Goal: Task Accomplishment & Management: Contribute content

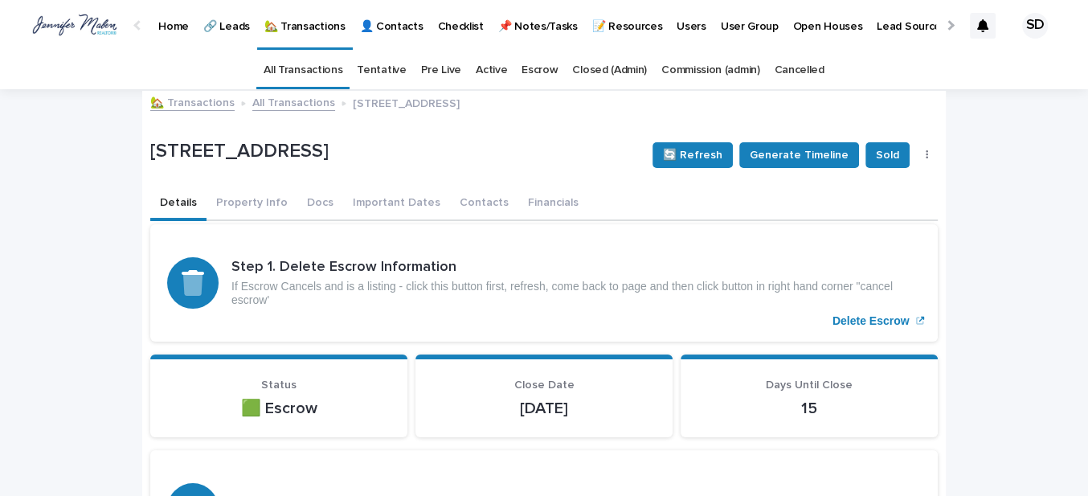
click at [201, 100] on link "🏡 Transactions" at bounding box center [192, 101] width 84 height 18
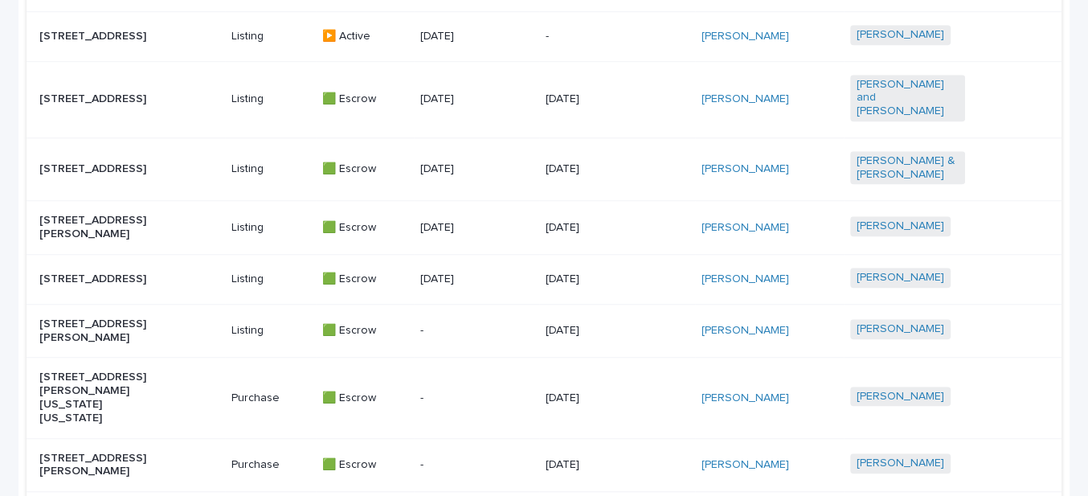
scroll to position [1022, 0]
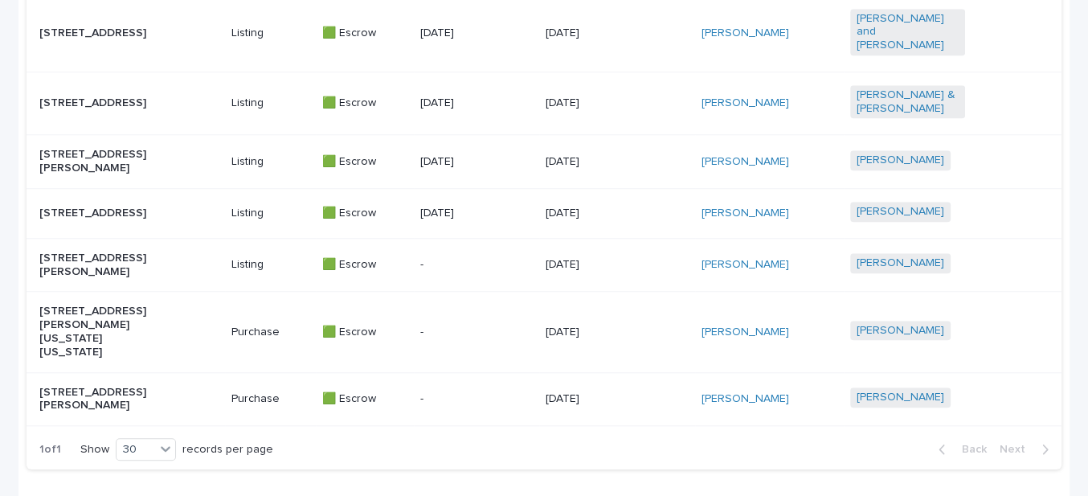
click at [94, 220] on p "[STREET_ADDRESS]" at bounding box center [96, 213] width 115 height 14
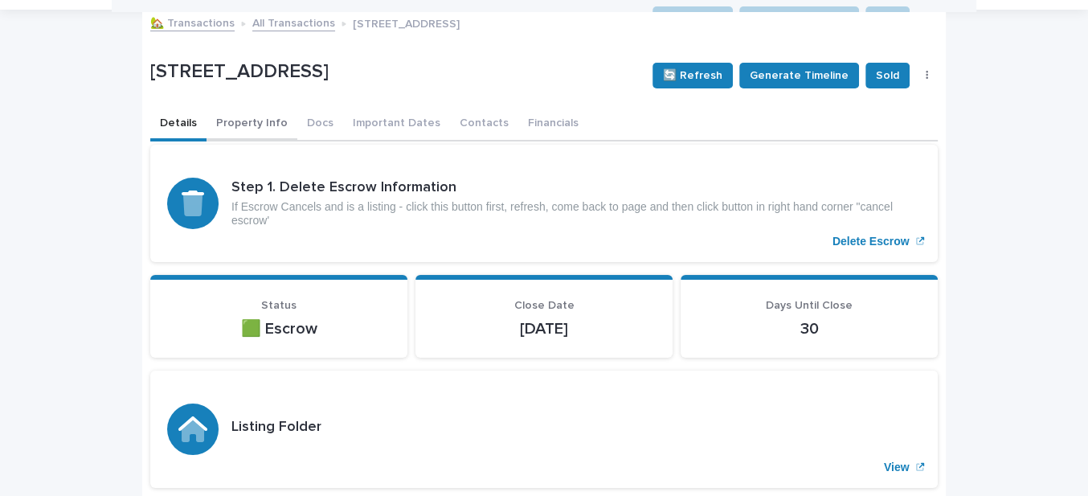
scroll to position [72, 0]
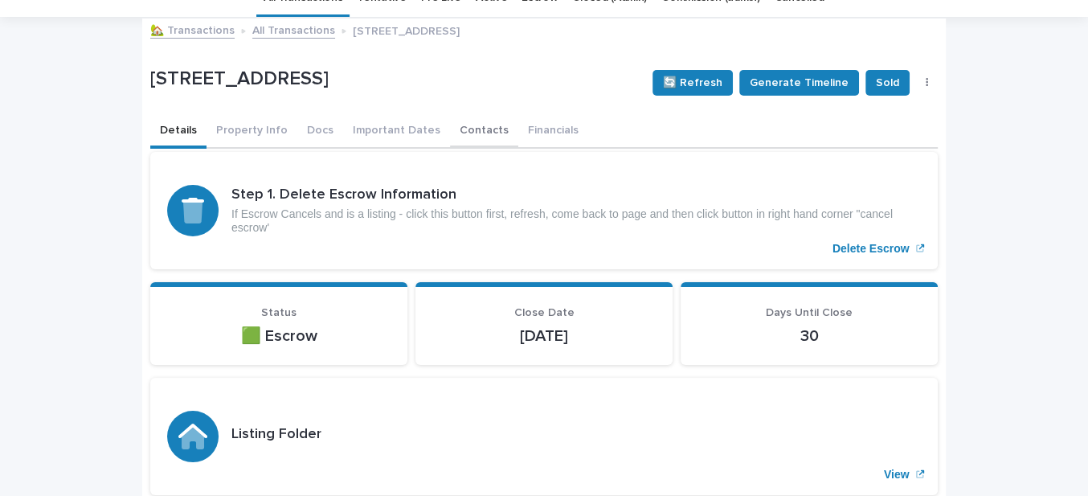
click at [450, 127] on button "Contacts" at bounding box center [484, 132] width 68 height 34
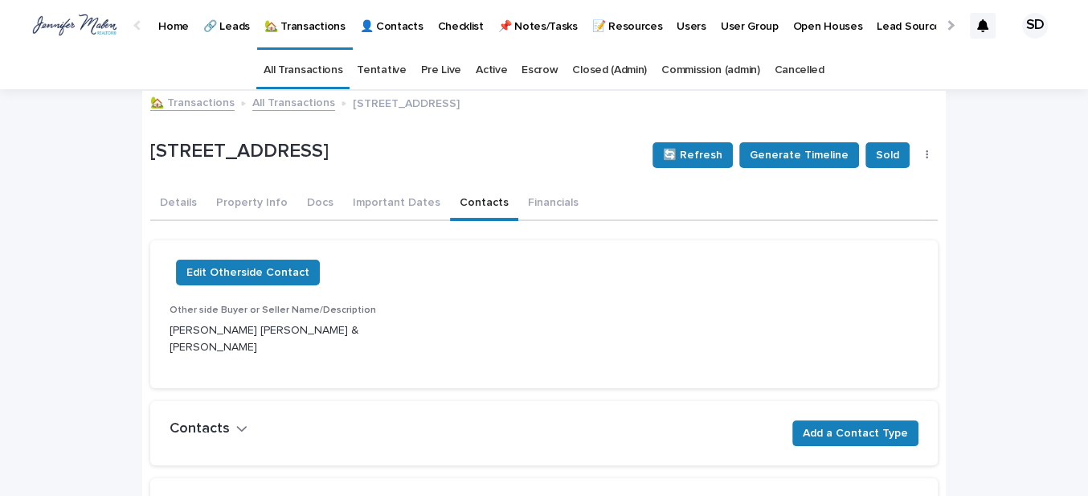
click at [197, 103] on link "🏡 Transactions" at bounding box center [192, 101] width 84 height 18
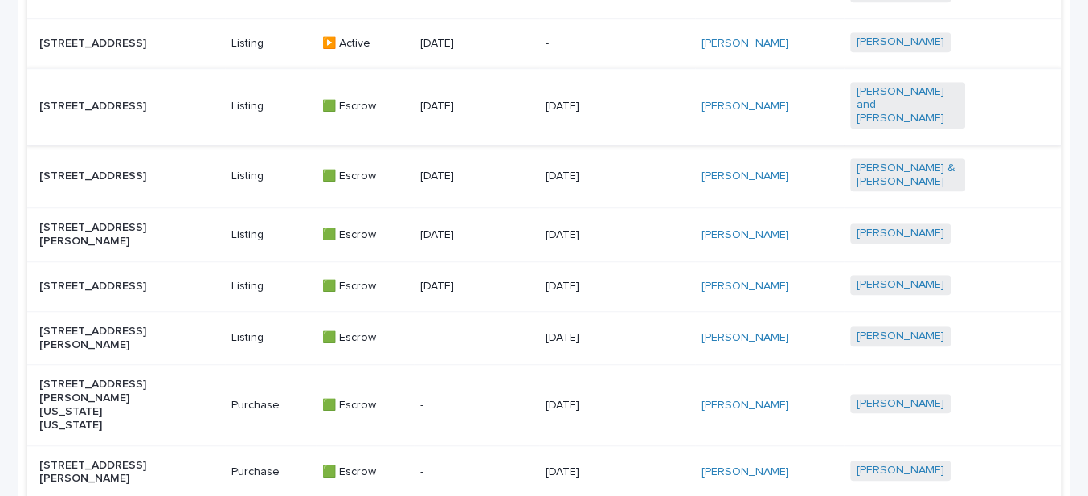
scroll to position [949, 0]
click at [127, 172] on p "[STREET_ADDRESS]" at bounding box center [96, 176] width 115 height 14
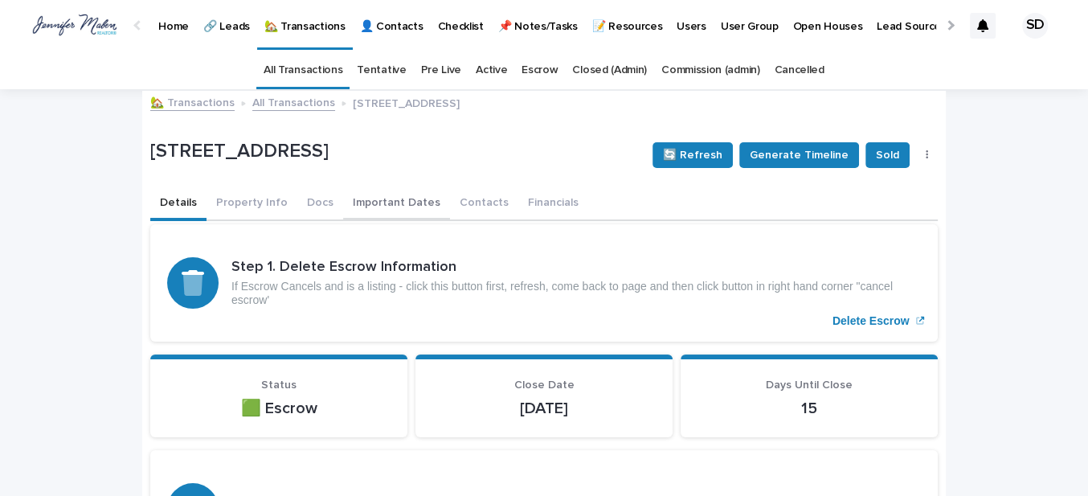
click at [385, 201] on button "Important Dates" at bounding box center [396, 204] width 107 height 34
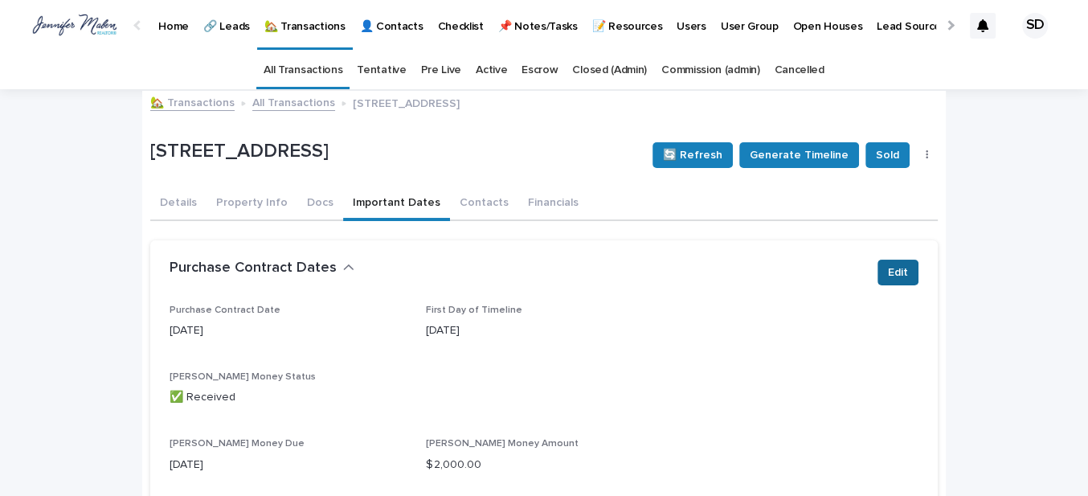
click at [889, 270] on span "Edit" at bounding box center [898, 272] width 20 height 16
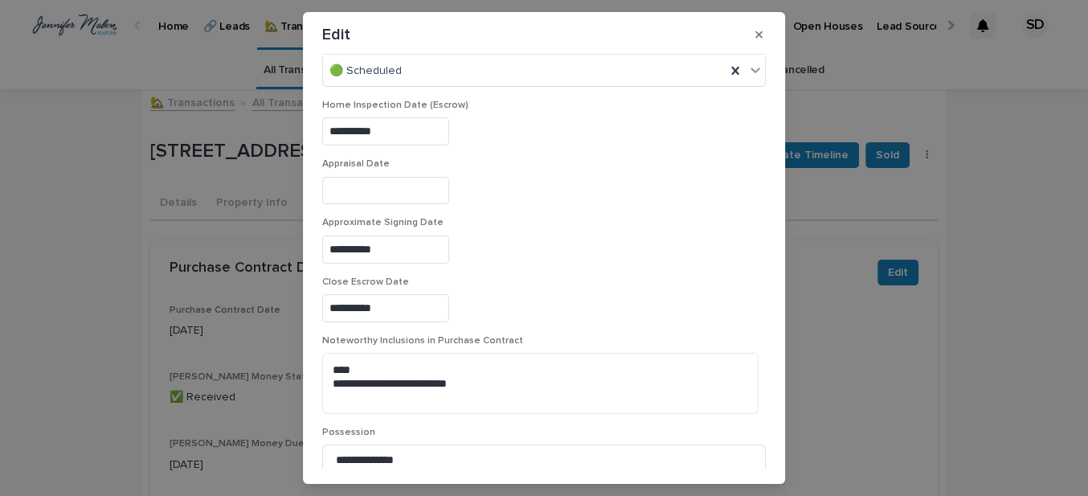
scroll to position [1013, 0]
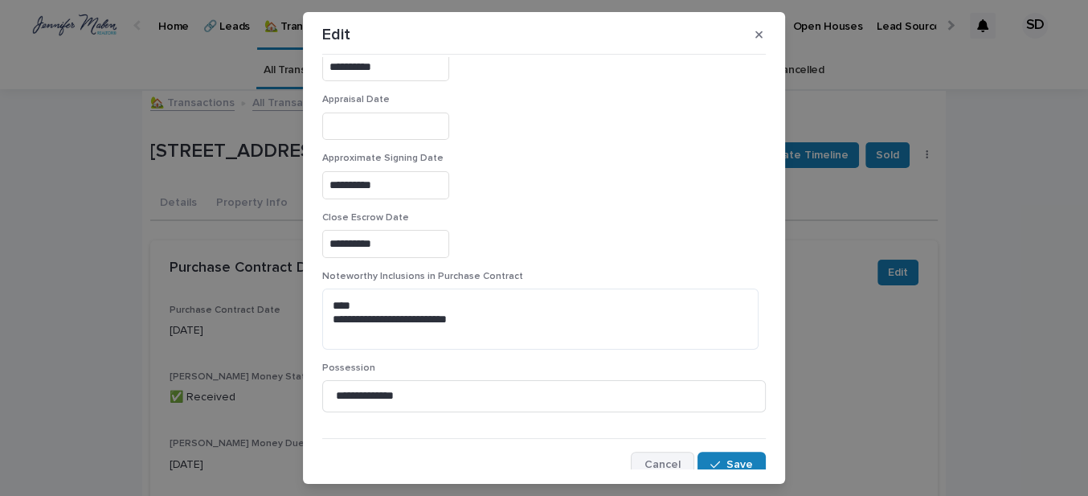
click at [652, 459] on span "Cancel" at bounding box center [662, 464] width 36 height 11
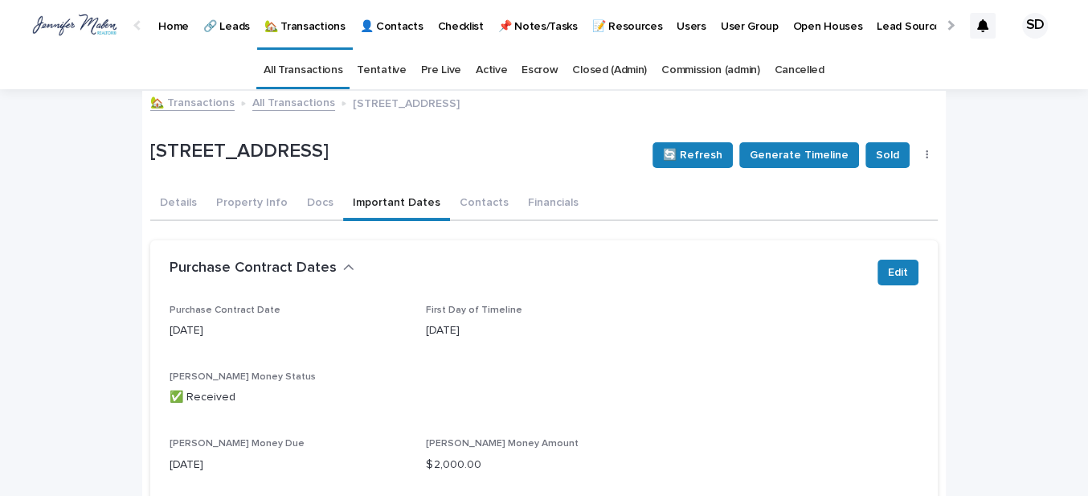
click at [288, 72] on link "All Transactions" at bounding box center [302, 70] width 79 height 38
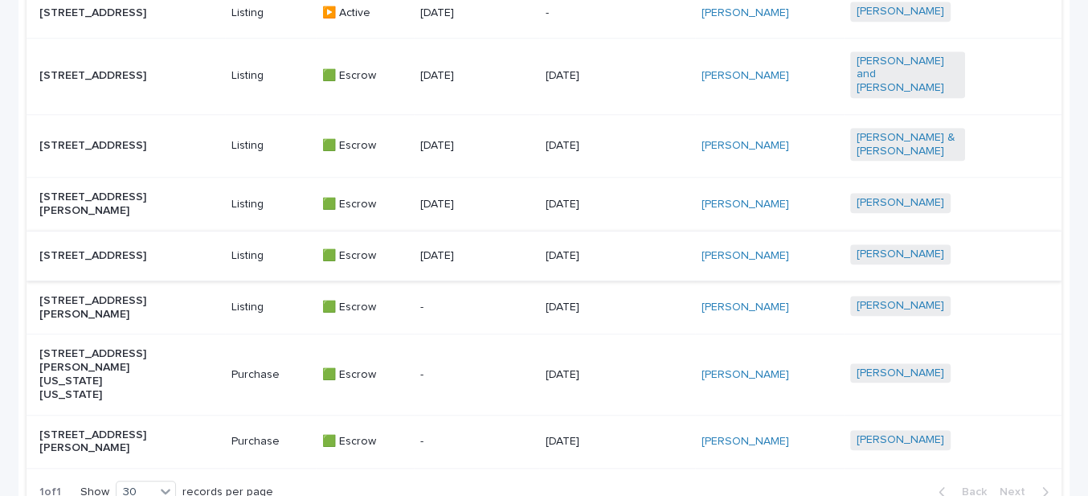
scroll to position [1012, 0]
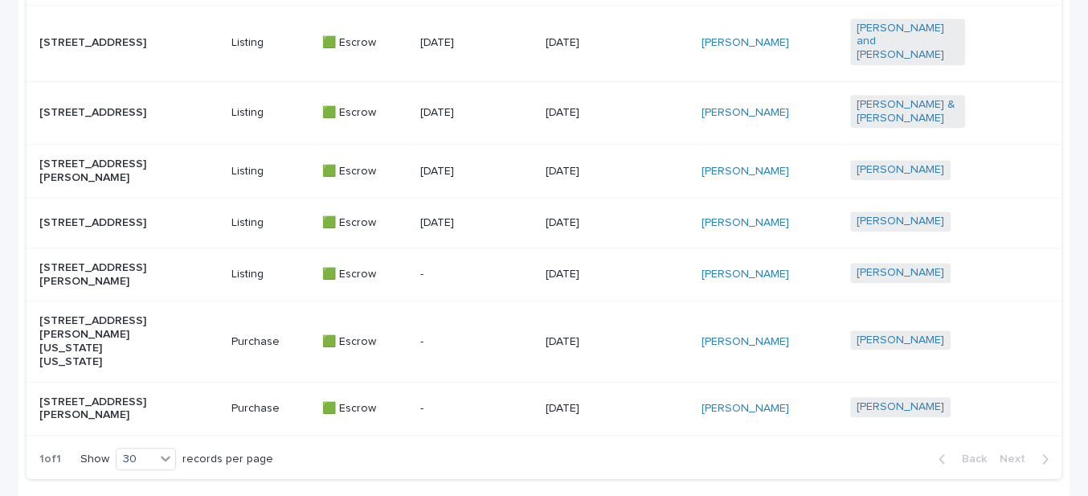
click at [103, 230] on p "[STREET_ADDRESS]" at bounding box center [96, 223] width 115 height 14
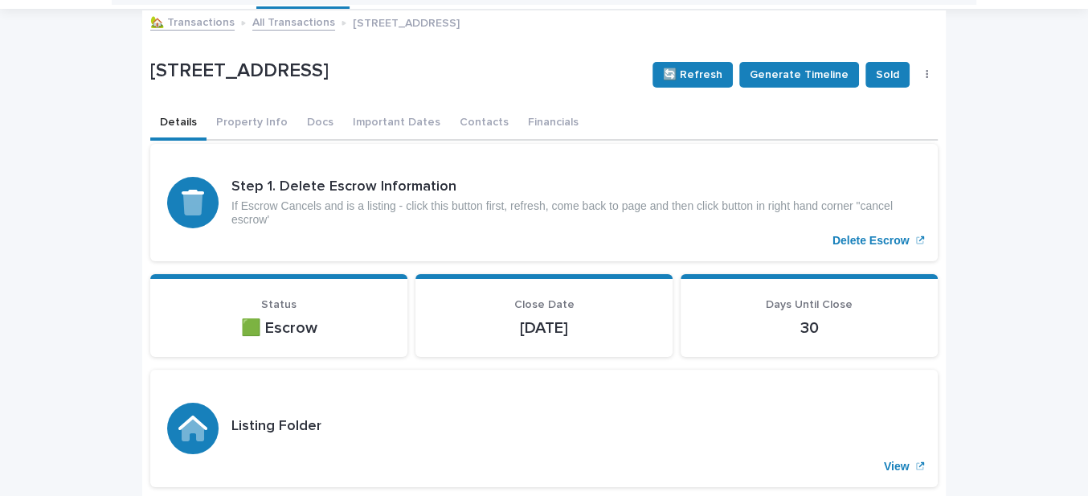
scroll to position [51, 0]
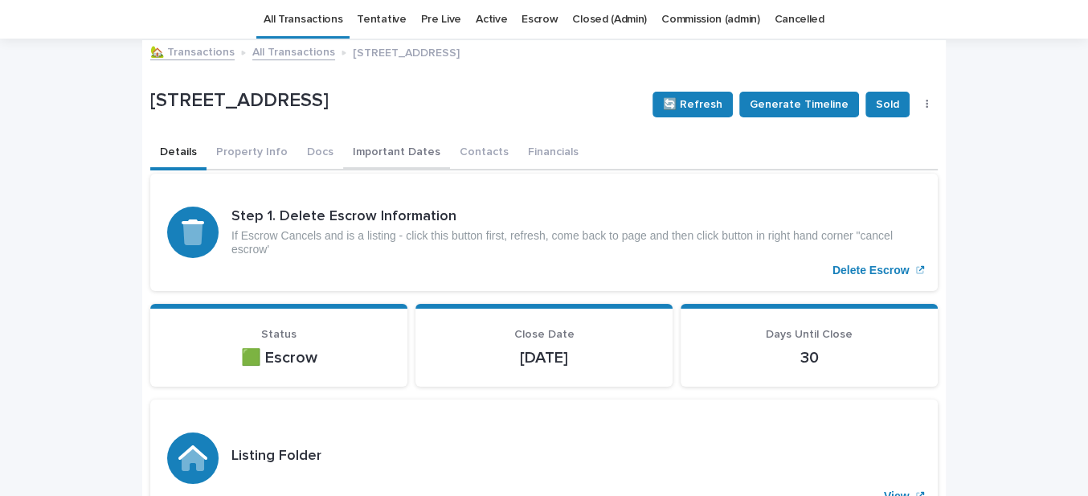
drag, startPoint x: 362, startPoint y: 151, endPoint x: 369, endPoint y: 161, distance: 11.6
click at [362, 150] on button "Important Dates" at bounding box center [396, 154] width 107 height 34
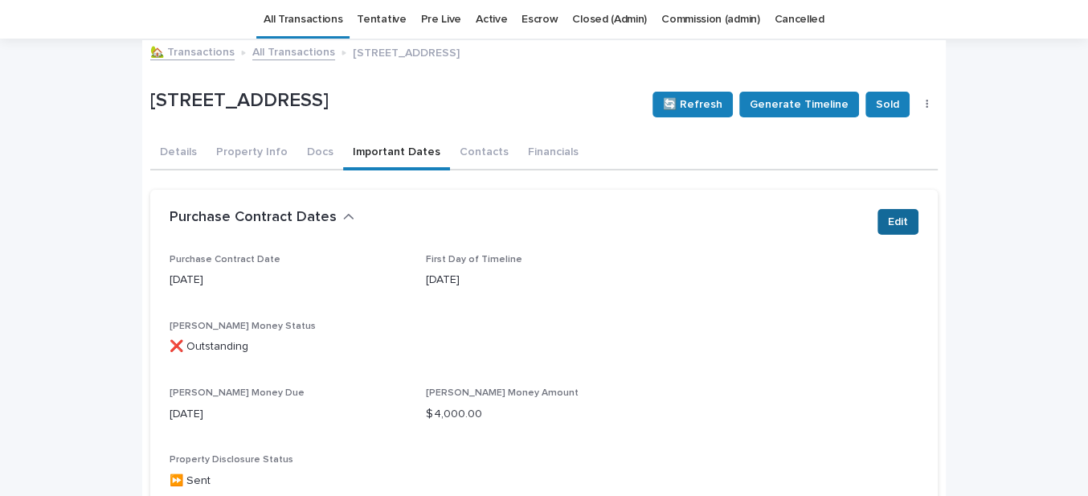
click at [896, 218] on span "Edit" at bounding box center [898, 222] width 20 height 16
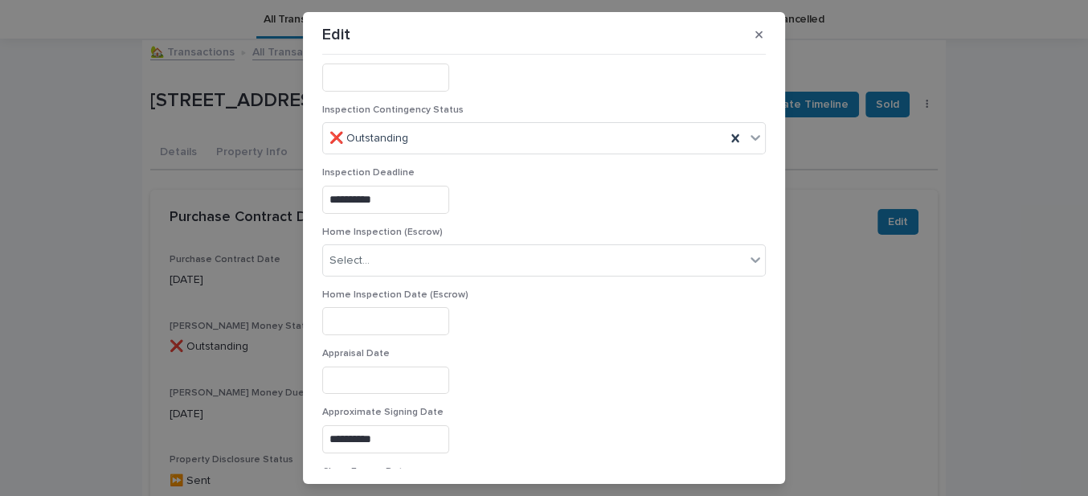
scroll to position [803, 0]
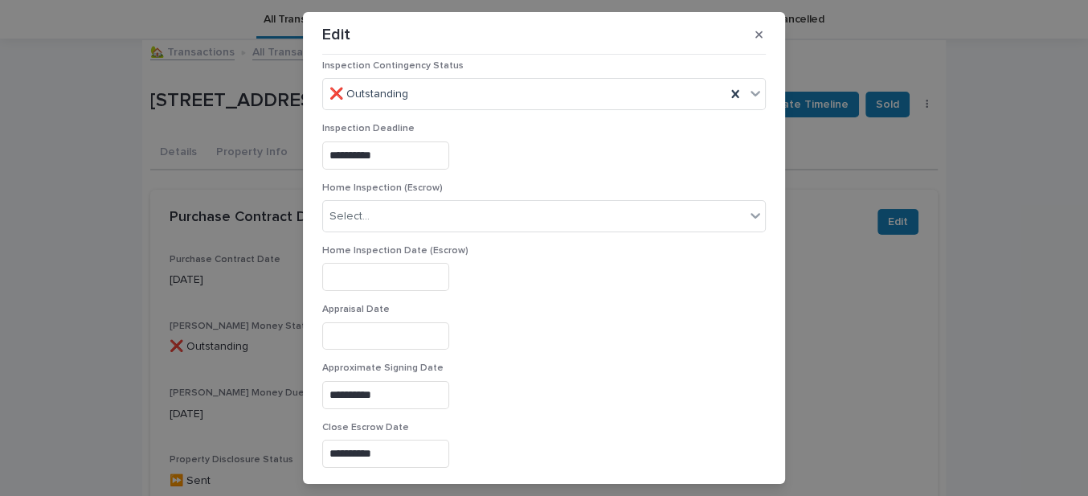
click at [364, 263] on input "text" at bounding box center [385, 277] width 127 height 28
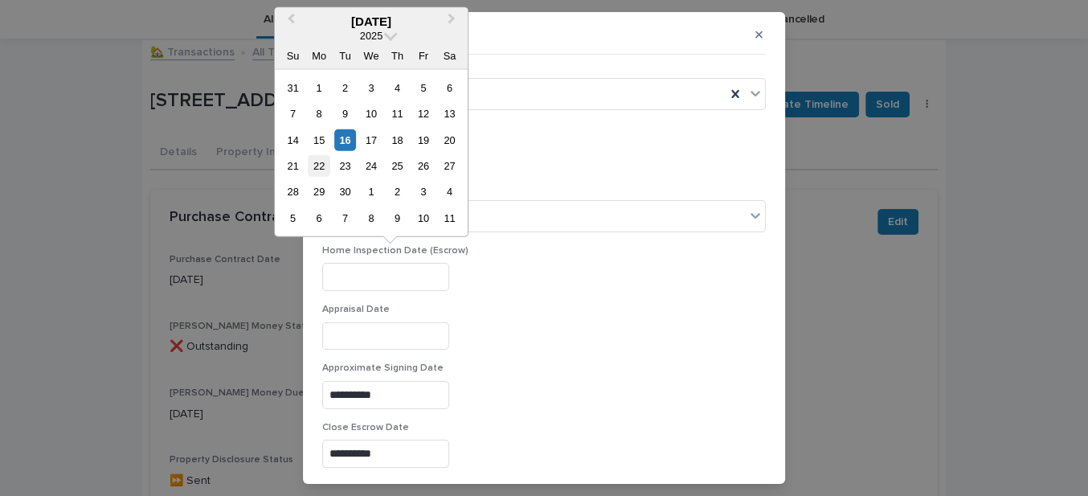
click at [319, 165] on div "22" at bounding box center [319, 166] width 22 height 22
type input "**********"
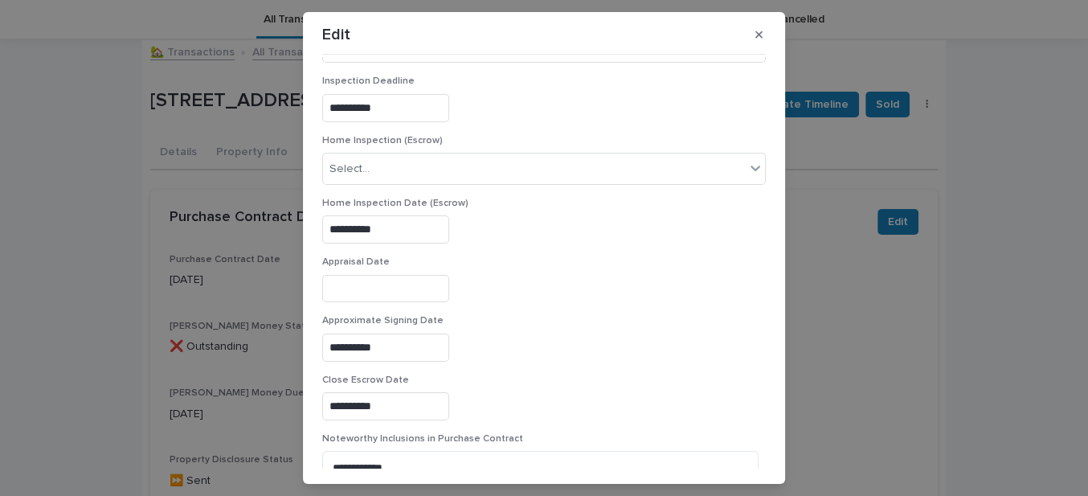
scroll to position [876, 0]
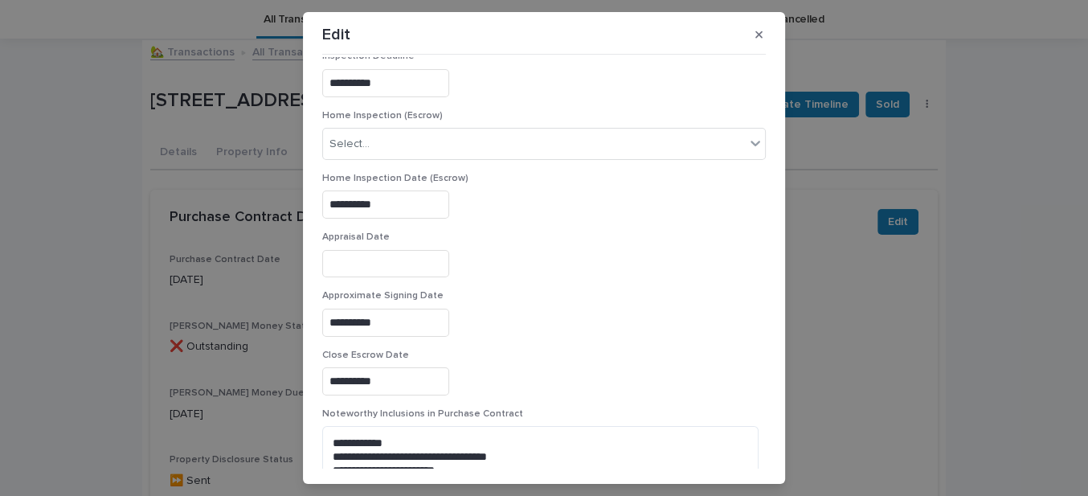
click at [392, 198] on input "**********" at bounding box center [385, 204] width 127 height 28
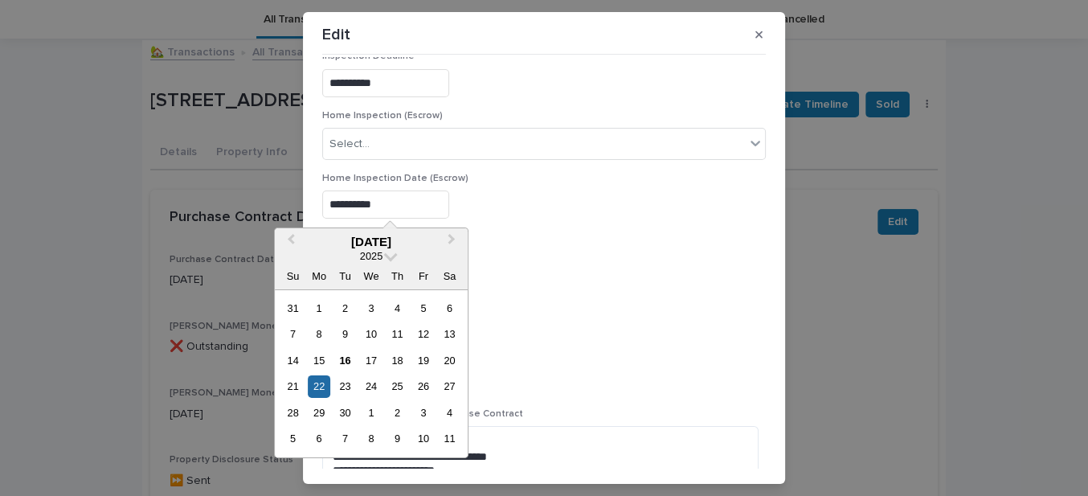
click at [392, 198] on input "**********" at bounding box center [385, 204] width 127 height 28
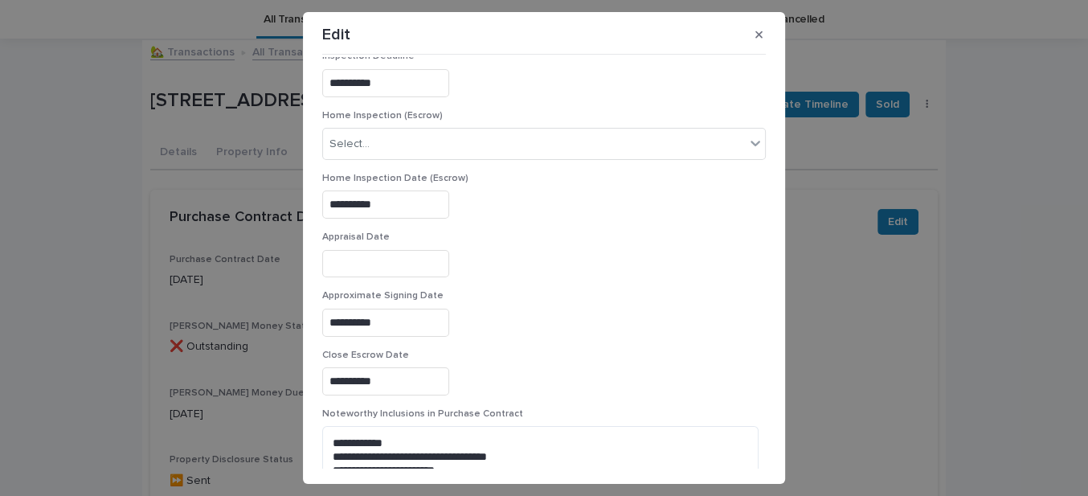
click at [515, 206] on div "**********" at bounding box center [543, 204] width 443 height 28
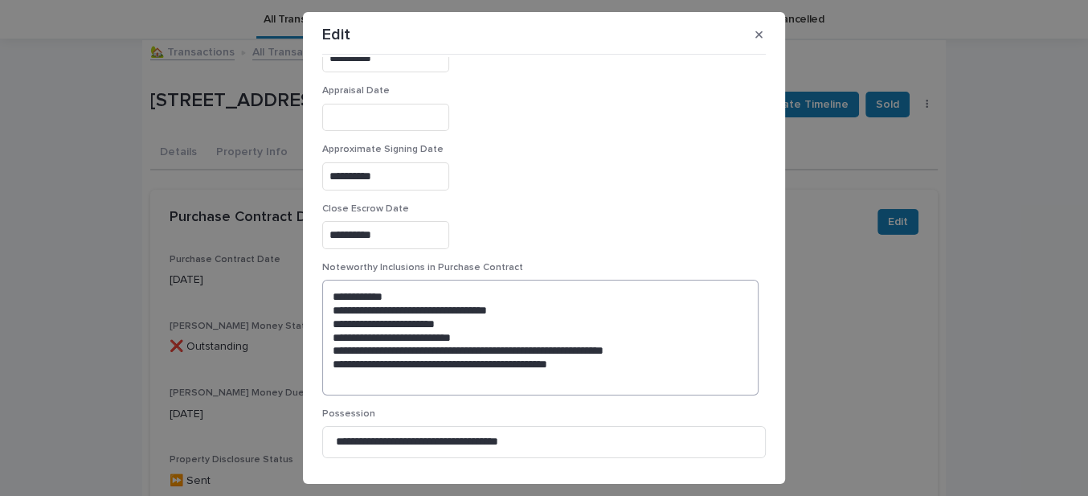
scroll to position [1067, 0]
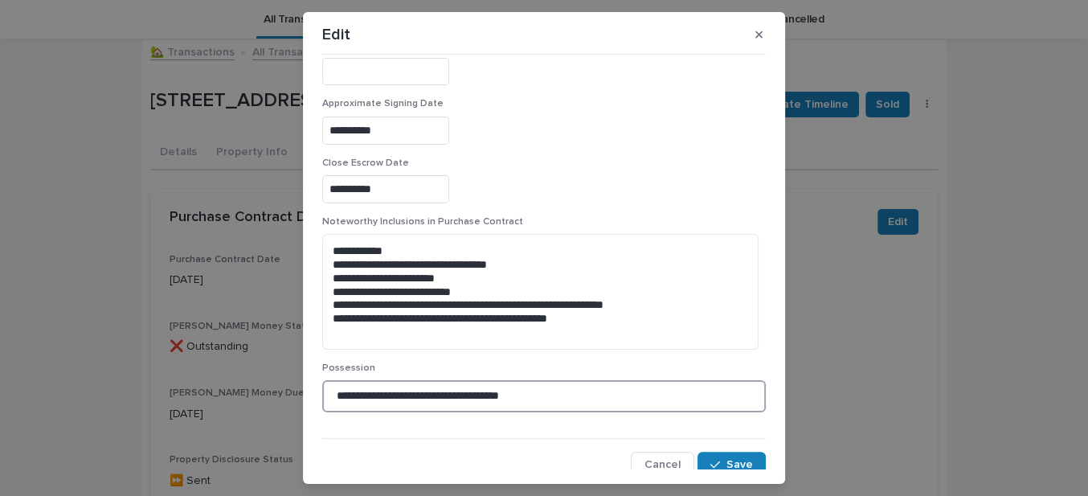
click at [504, 386] on input "**********" at bounding box center [543, 396] width 443 height 32
type input "**********"
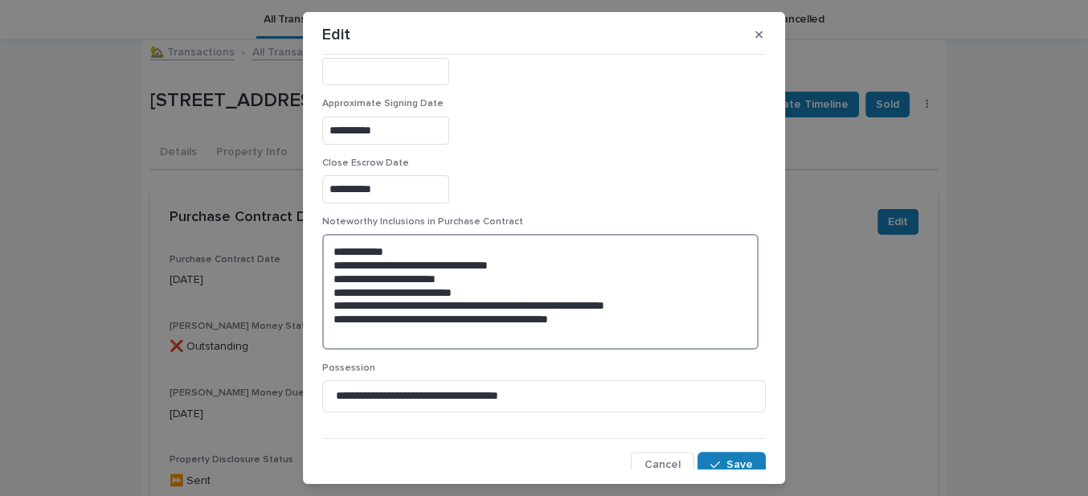
click at [337, 325] on textarea "**********" at bounding box center [540, 291] width 436 height 115
click at [425, 320] on textarea "**********" at bounding box center [540, 291] width 436 height 115
type textarea "**********"
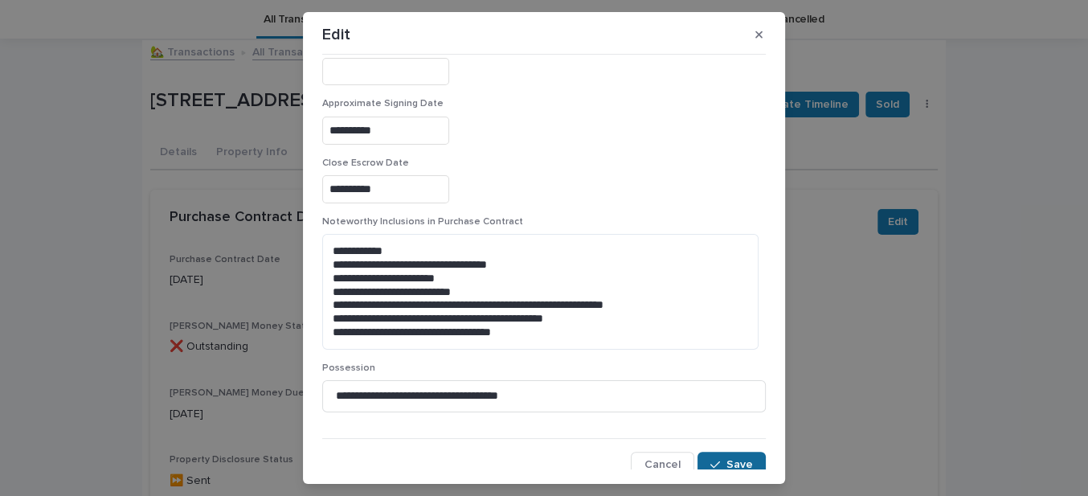
click at [726, 459] on span "Save" at bounding box center [739, 464] width 27 height 11
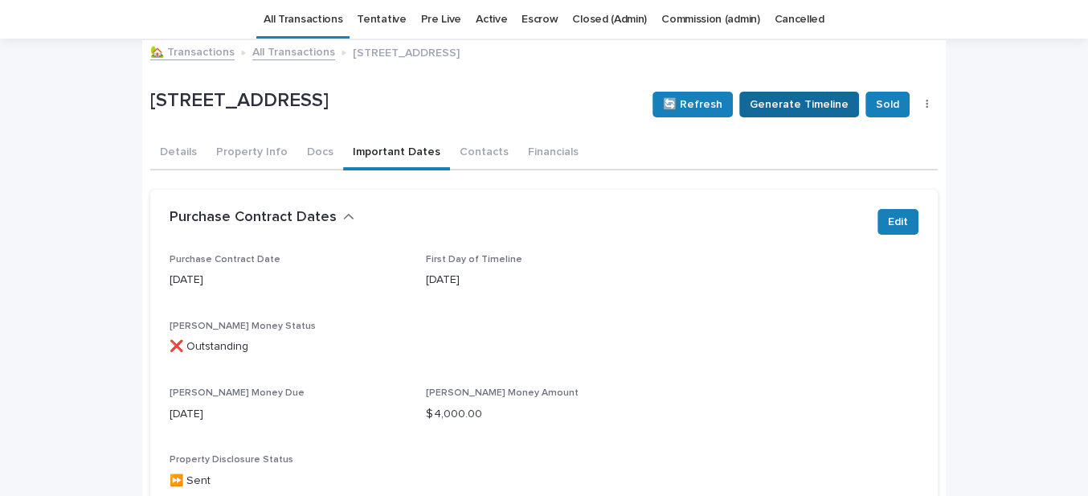
click at [767, 99] on span "Generate Timeline" at bounding box center [798, 104] width 99 height 16
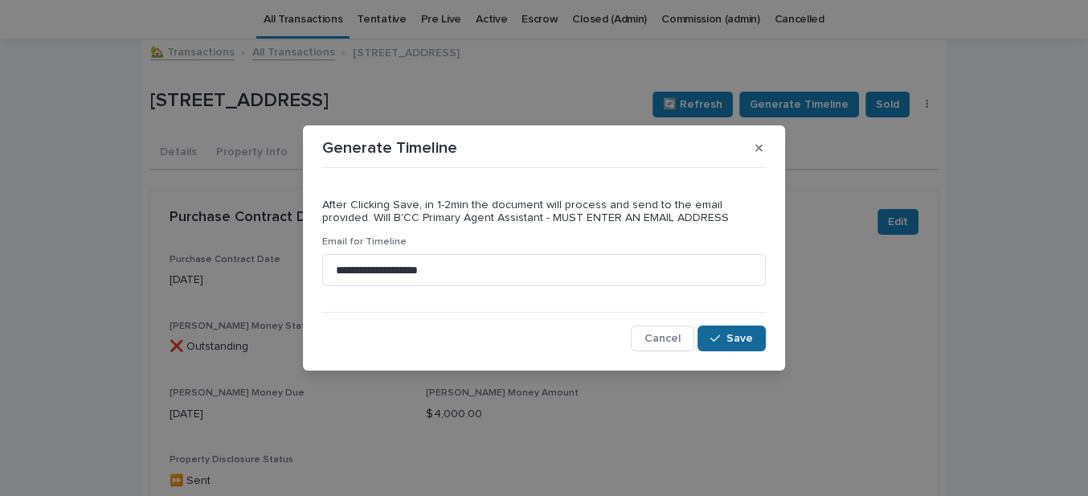
click at [726, 337] on div "button" at bounding box center [718, 338] width 16 height 11
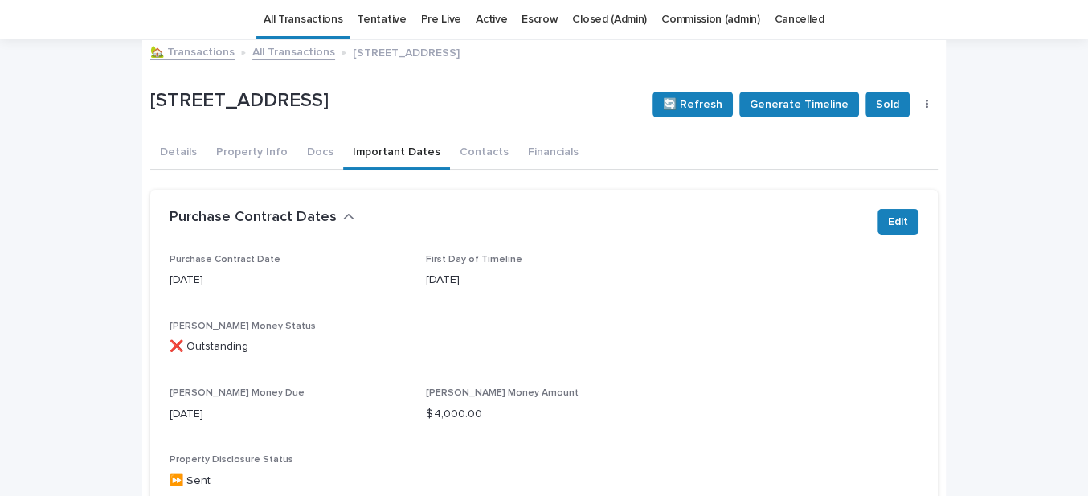
click at [556, 203] on div "Purchase Contract Dates Edit" at bounding box center [543, 222] width 787 height 64
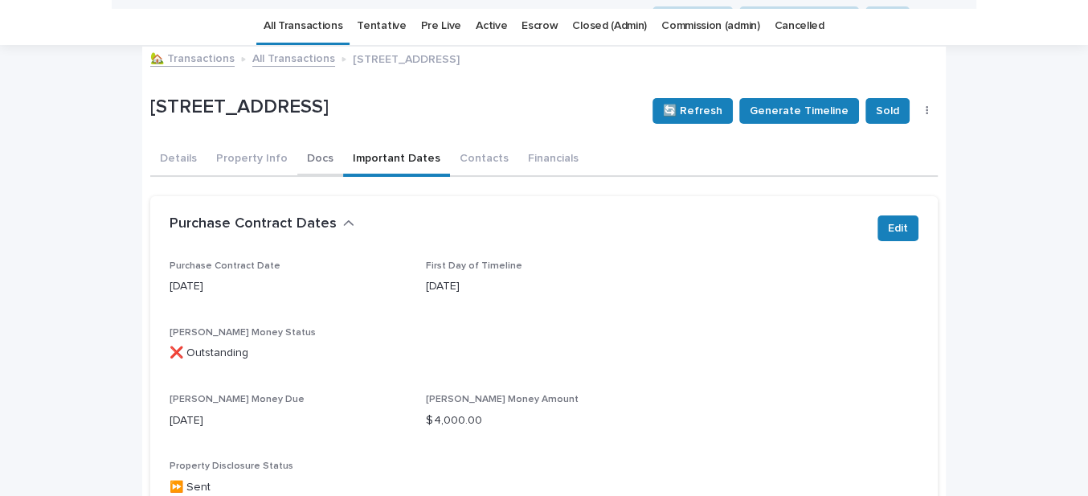
scroll to position [0, 0]
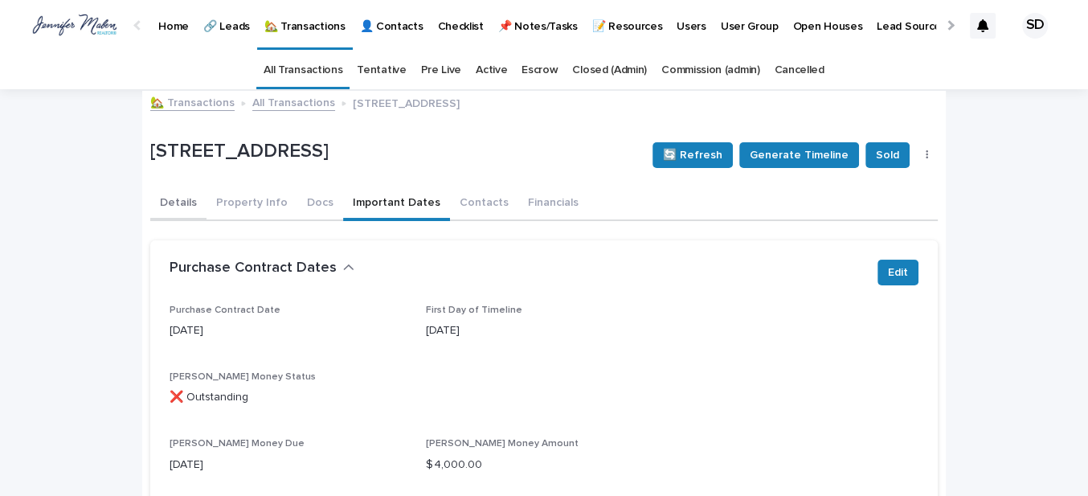
click at [176, 205] on button "Details" at bounding box center [178, 204] width 56 height 34
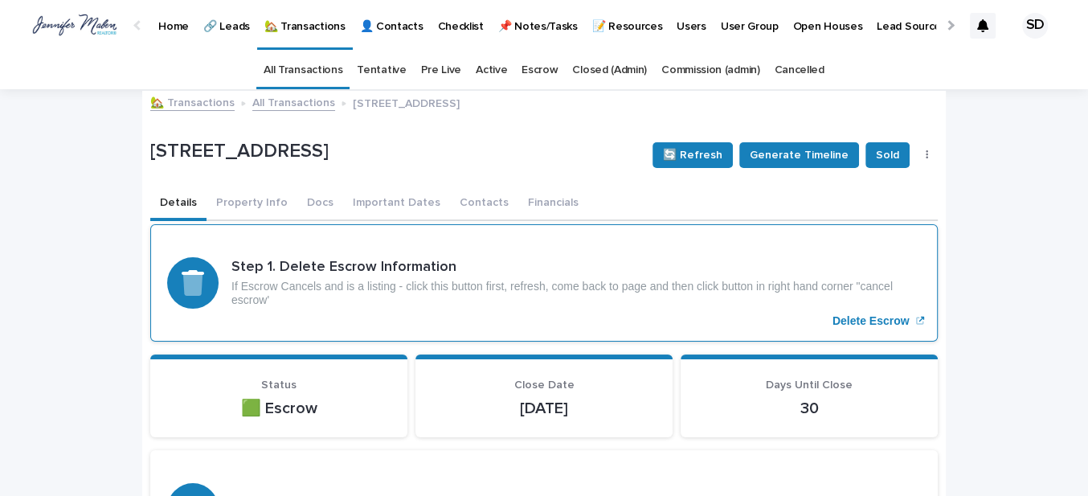
scroll to position [72, 0]
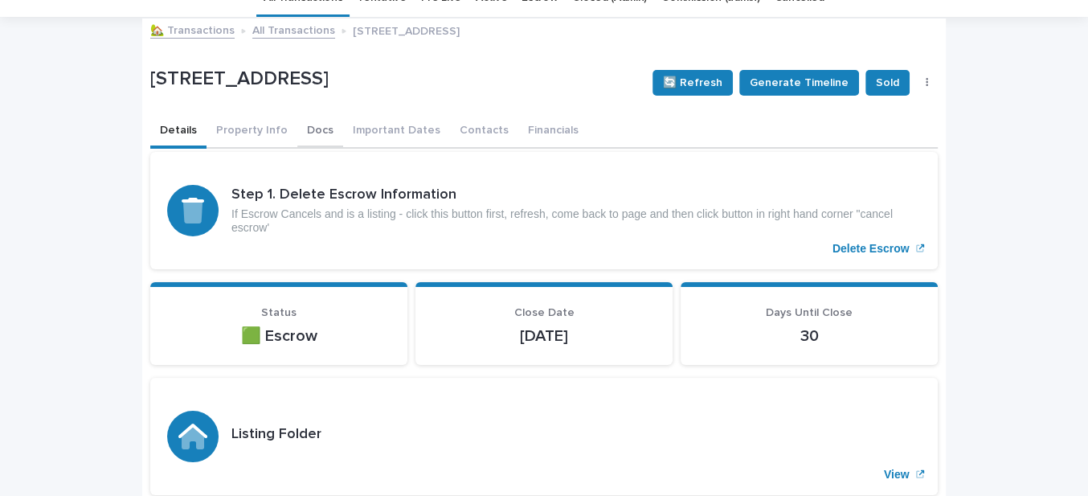
click at [297, 131] on button "Docs" at bounding box center [320, 132] width 46 height 34
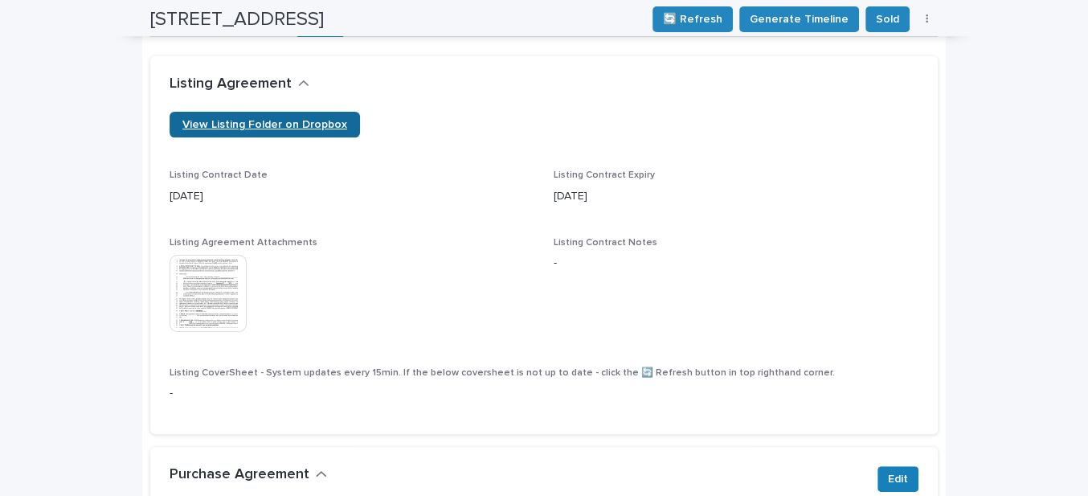
scroll to position [17, 0]
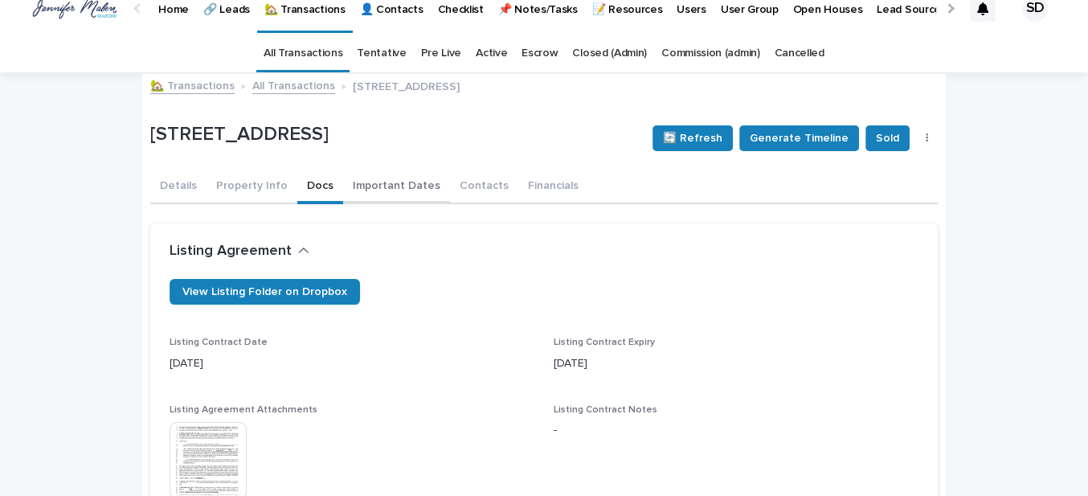
click at [355, 187] on button "Important Dates" at bounding box center [396, 187] width 107 height 34
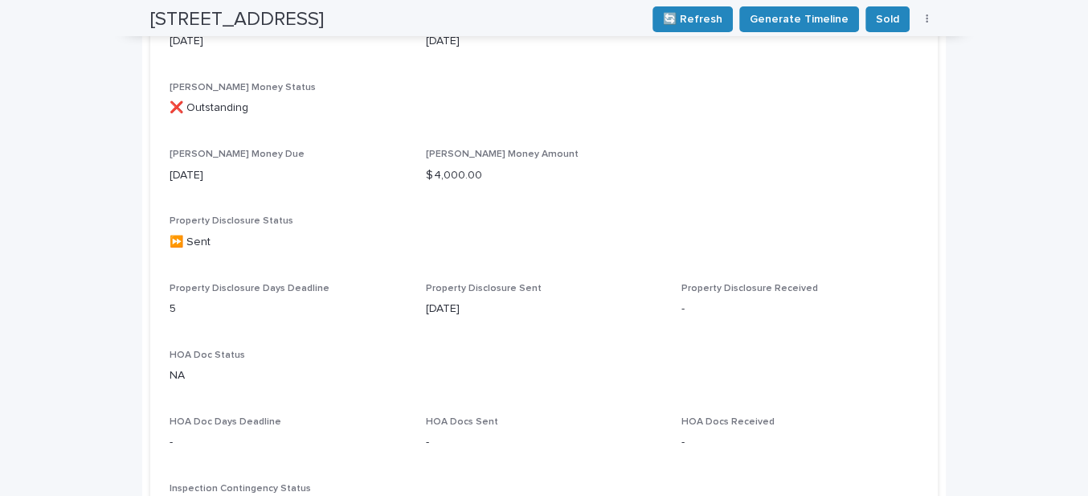
scroll to position [33, 0]
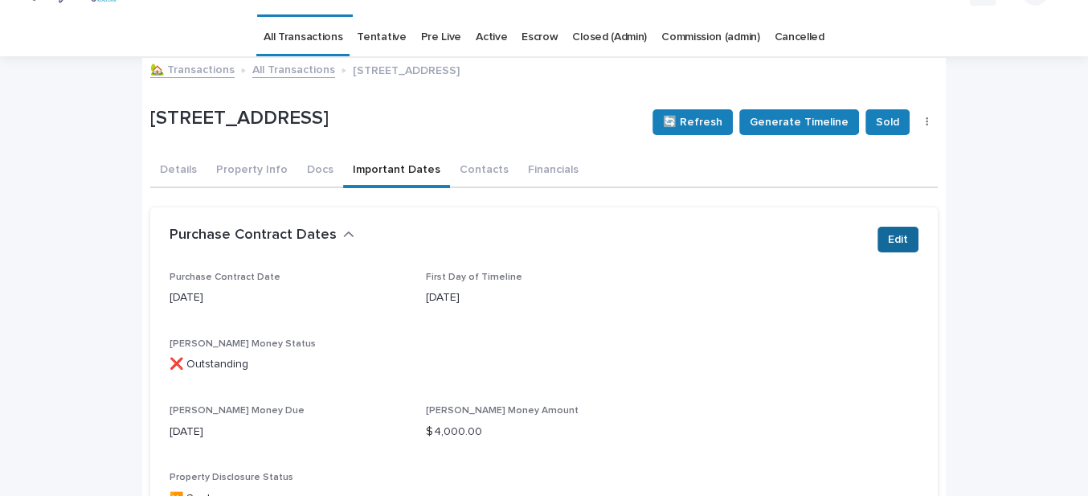
click at [877, 235] on button "Edit" at bounding box center [897, 240] width 41 height 26
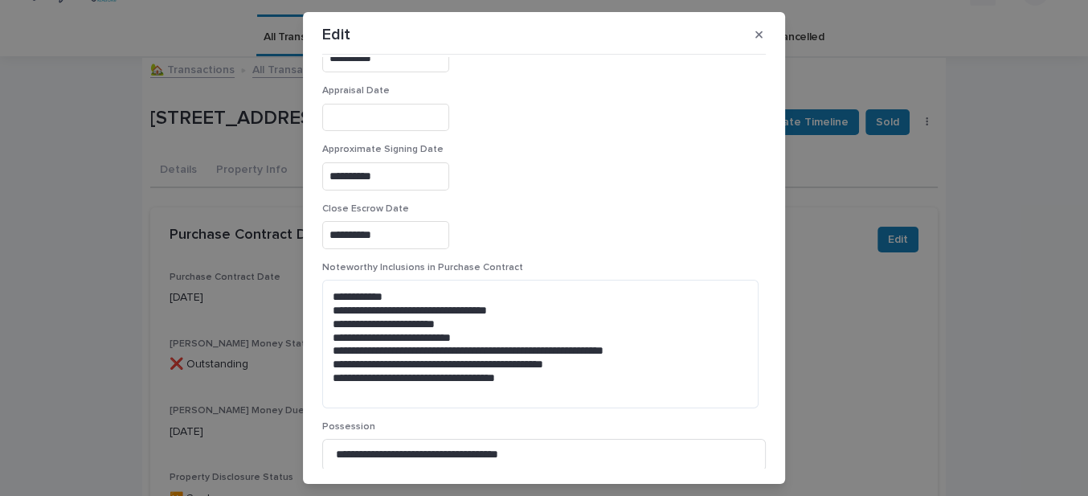
scroll to position [1081, 0]
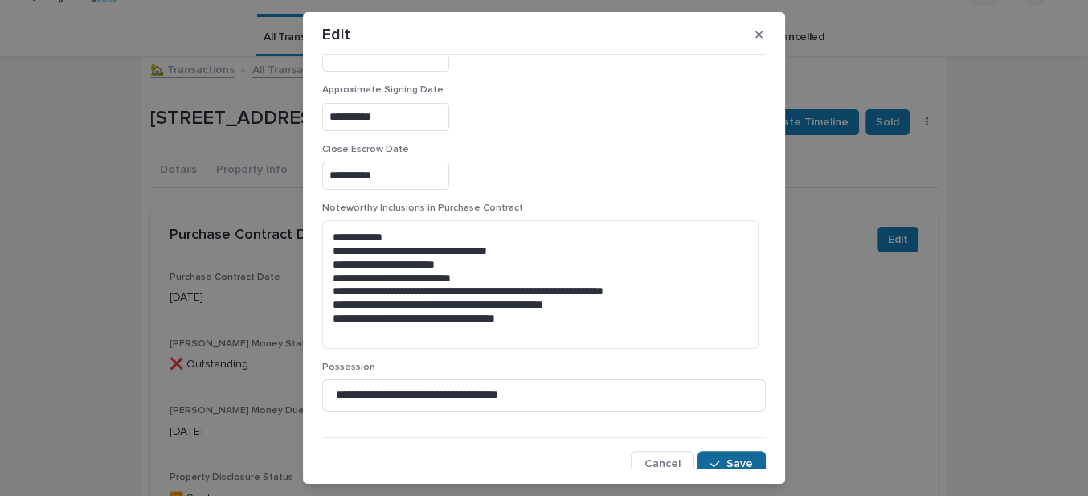
click at [726, 458] on span "Save" at bounding box center [739, 463] width 27 height 11
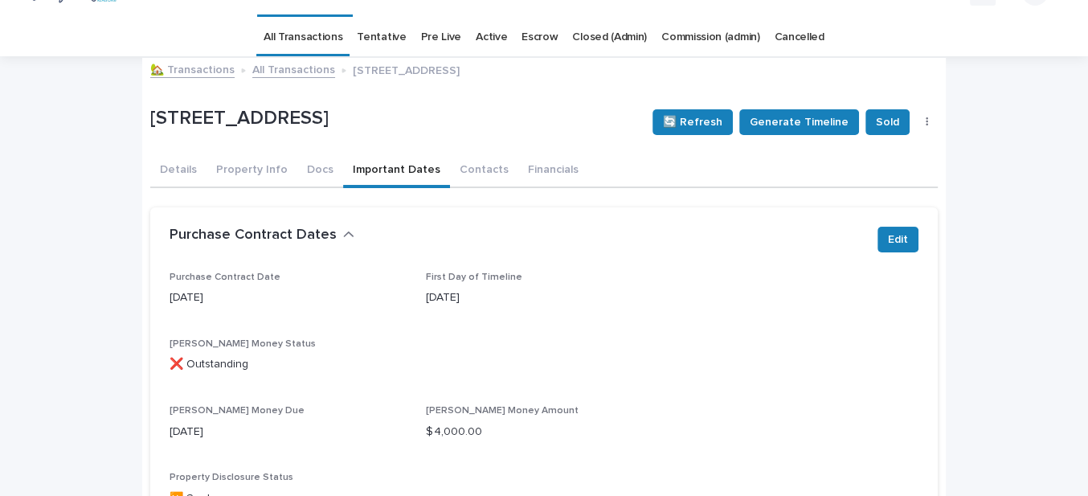
click at [410, 172] on button "Important Dates" at bounding box center [396, 171] width 107 height 34
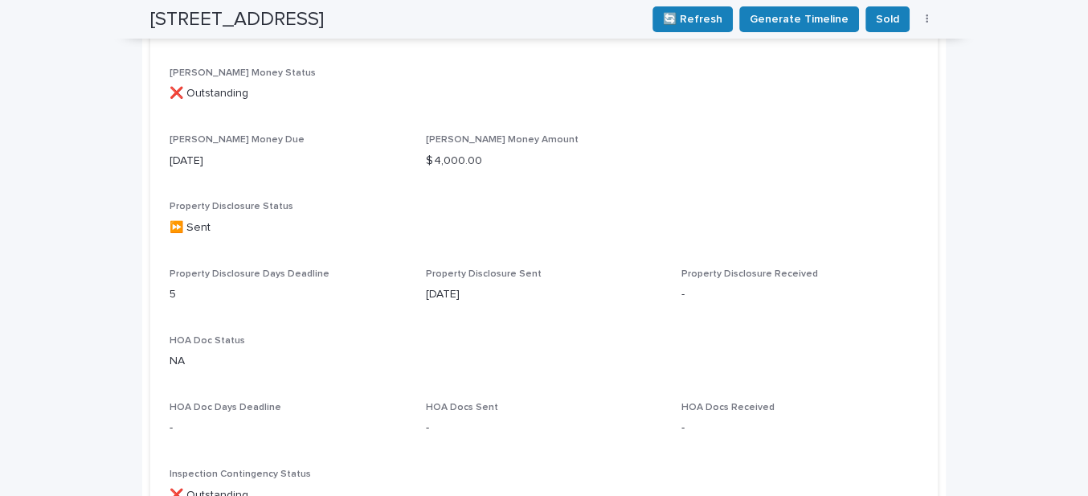
scroll to position [33, 0]
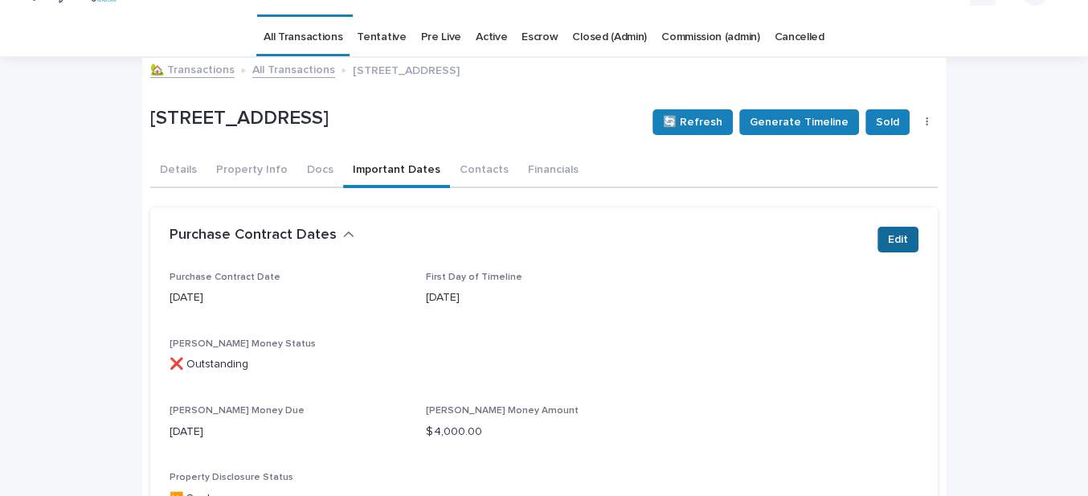
click at [895, 240] on span "Edit" at bounding box center [898, 239] width 20 height 16
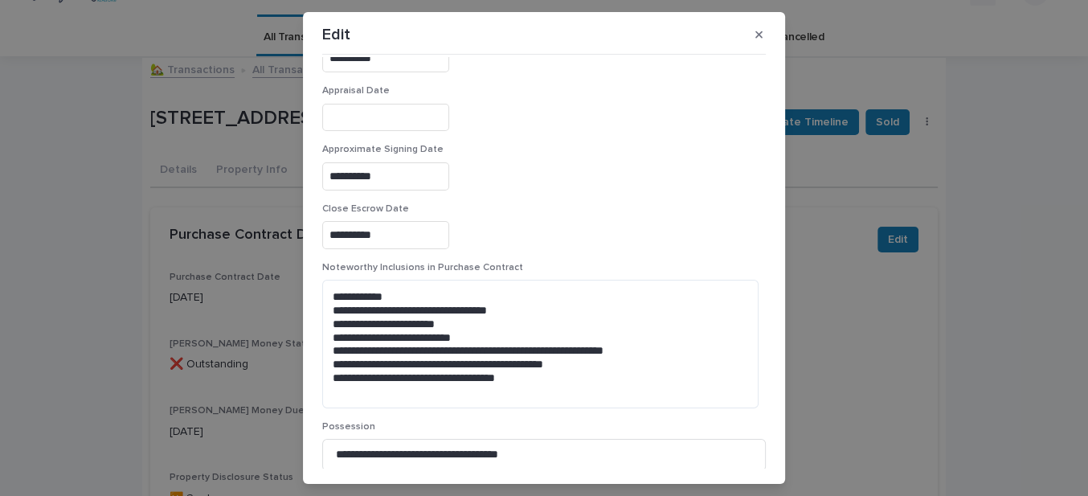
scroll to position [1081, 0]
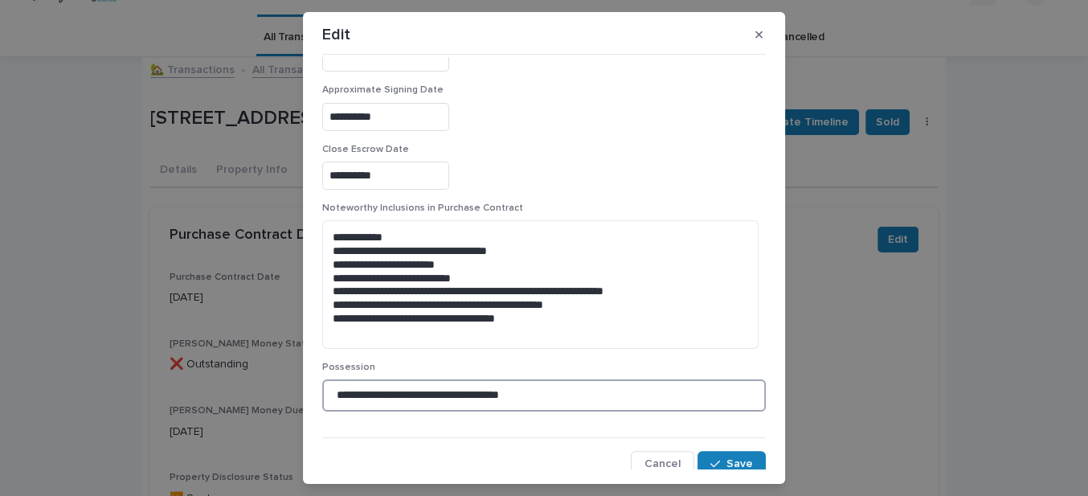
click at [557, 386] on input "**********" at bounding box center [543, 395] width 443 height 32
type input "**********"
click at [534, 451] on div "Cancel Save" at bounding box center [543, 464] width 443 height 26
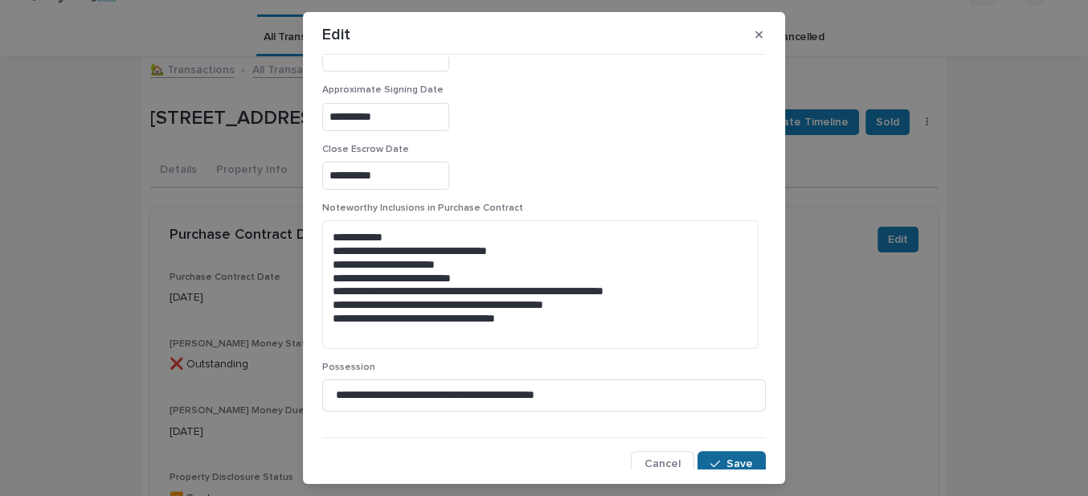
click at [733, 458] on span "Save" at bounding box center [739, 463] width 27 height 11
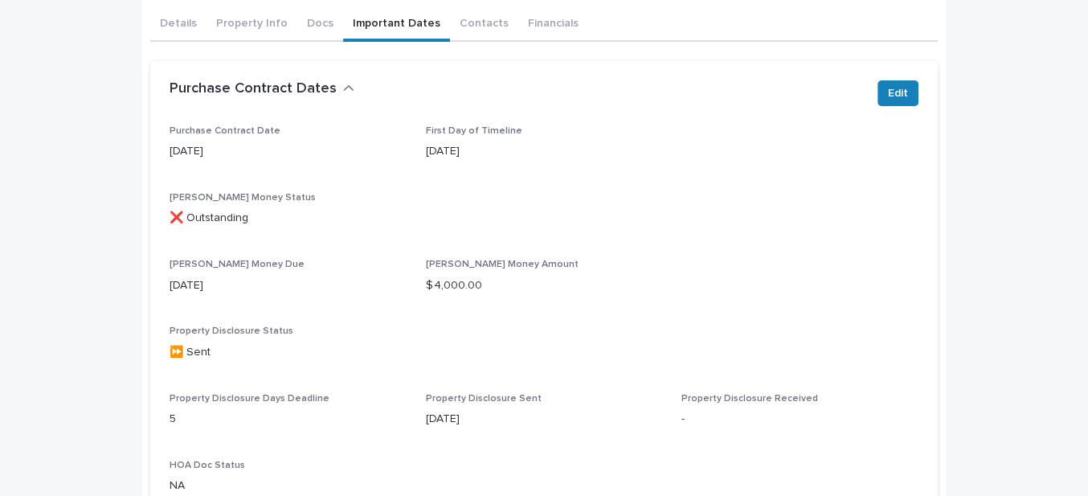
scroll to position [0, 0]
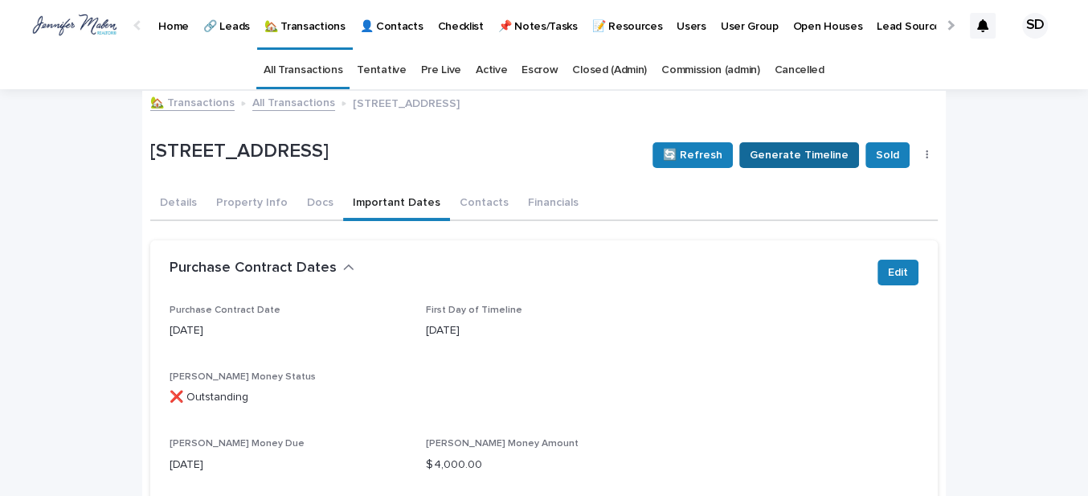
click at [786, 157] on span "Generate Timeline" at bounding box center [798, 155] width 99 height 16
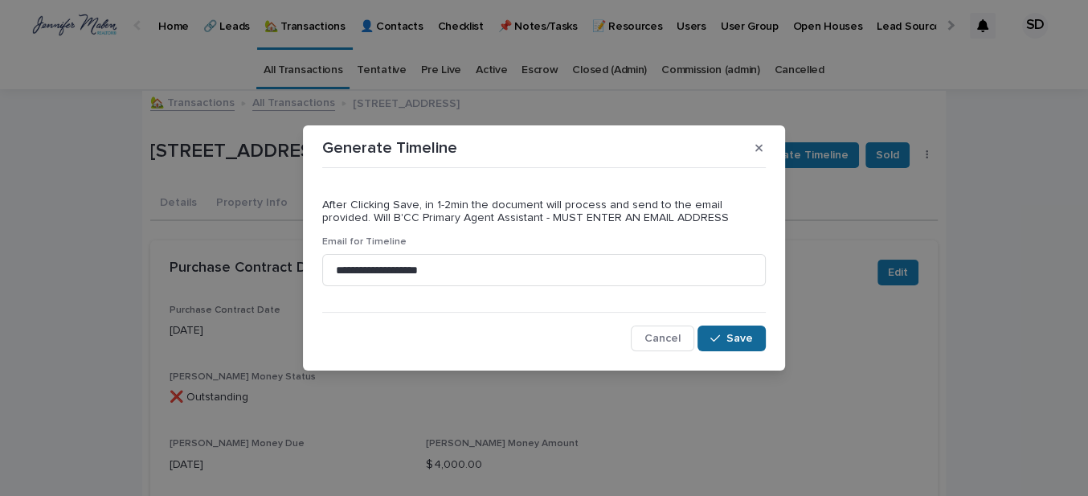
click at [742, 327] on button "Save" at bounding box center [731, 338] width 68 height 26
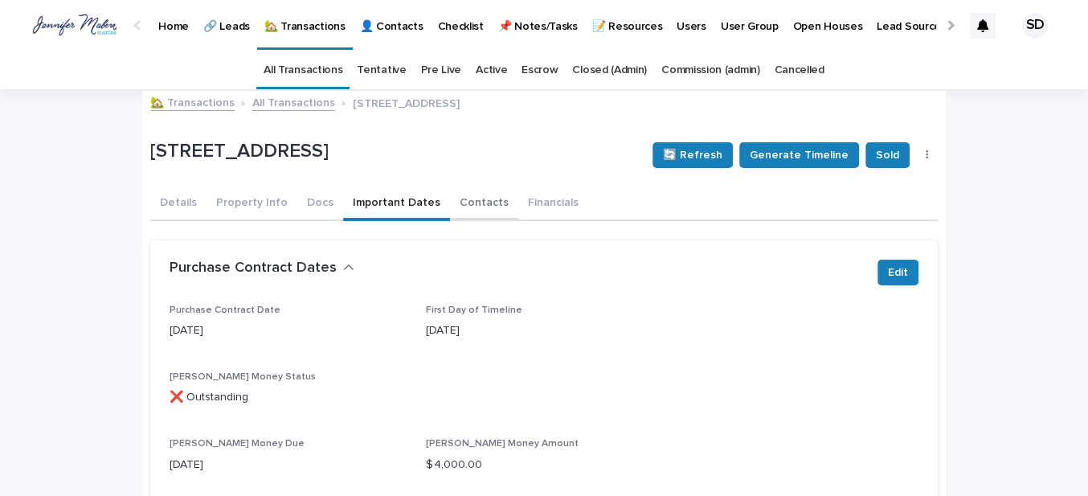
click at [458, 206] on button "Contacts" at bounding box center [484, 204] width 68 height 34
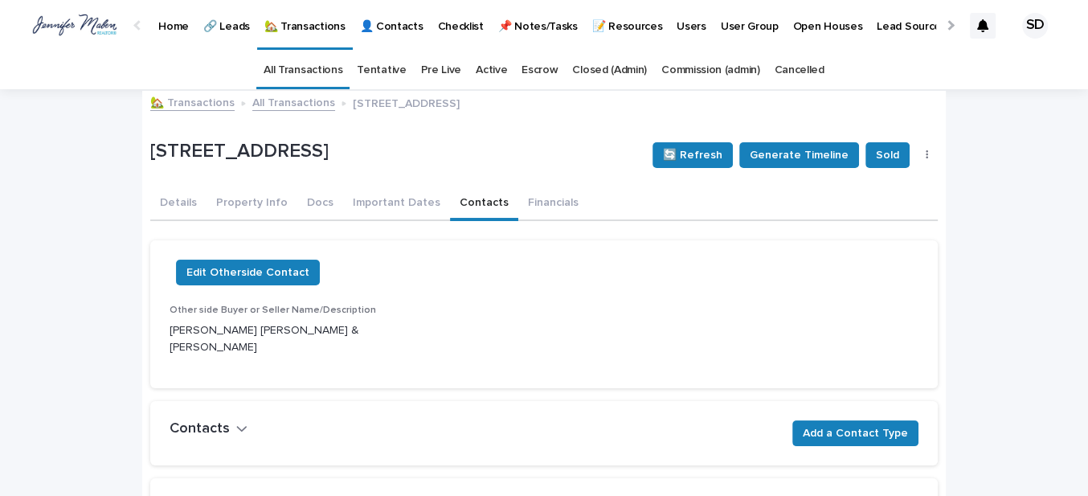
click at [460, 198] on button "Contacts" at bounding box center [484, 204] width 68 height 34
click at [373, 205] on button "Important Dates" at bounding box center [396, 204] width 107 height 34
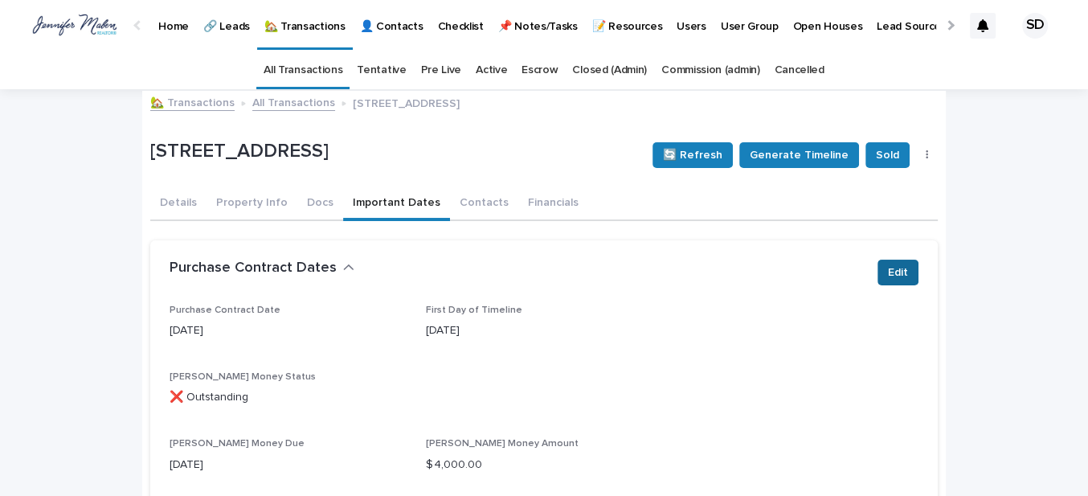
click at [895, 276] on span "Edit" at bounding box center [898, 272] width 20 height 16
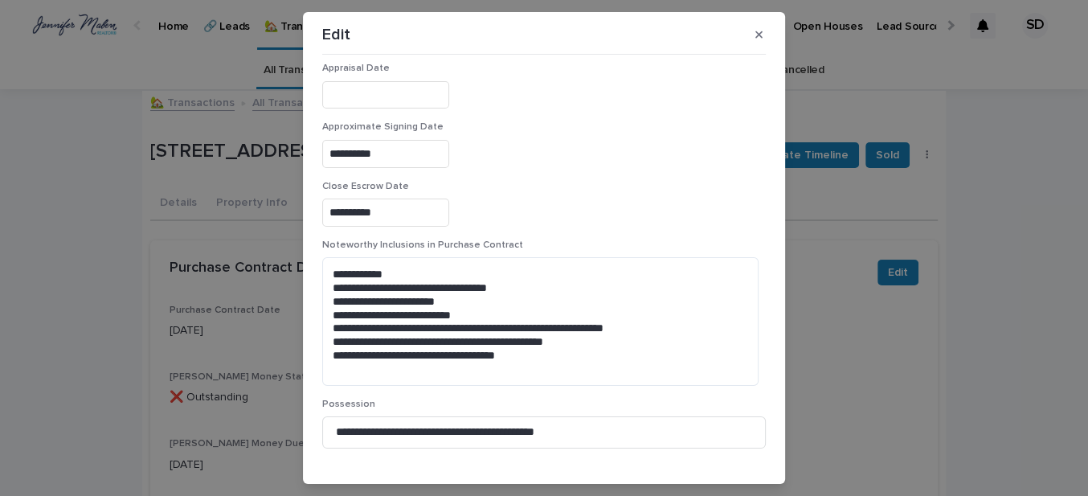
scroll to position [1081, 0]
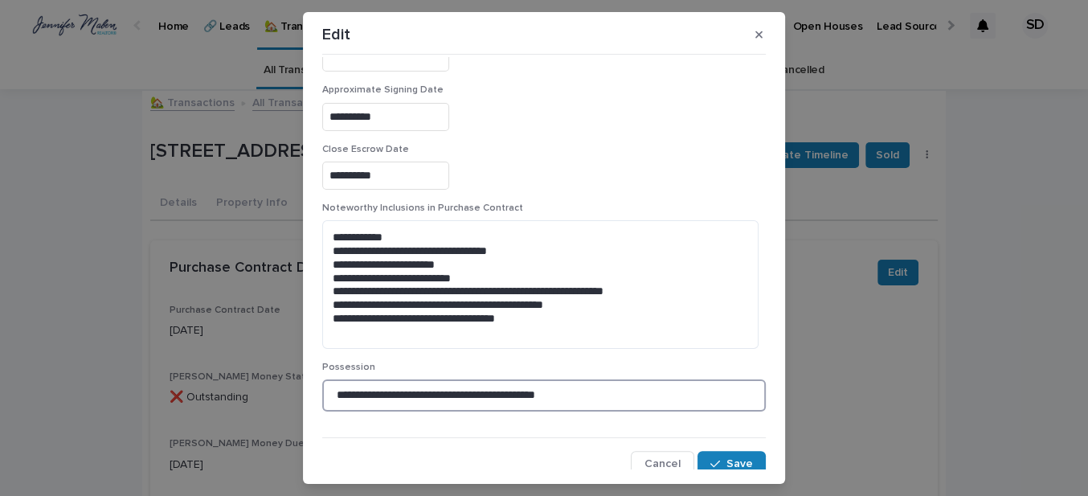
click at [506, 386] on input "**********" at bounding box center [543, 395] width 443 height 32
type input "**********"
click at [726, 458] on span "Save" at bounding box center [739, 463] width 27 height 11
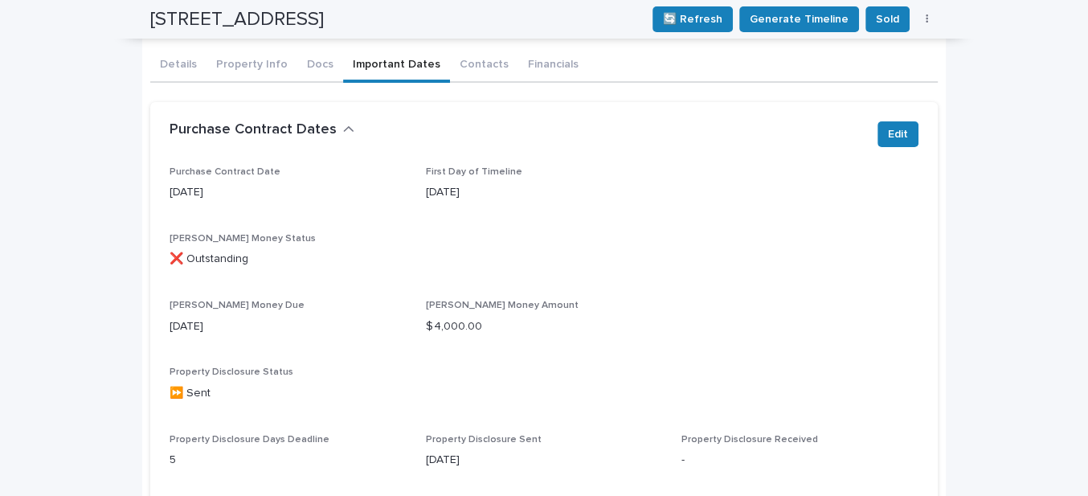
scroll to position [0, 0]
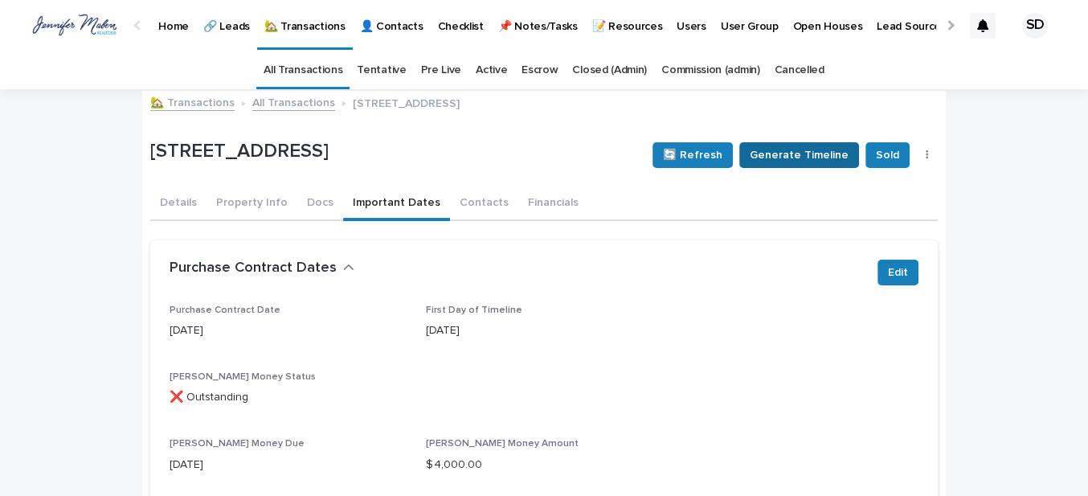
click at [799, 151] on span "Generate Timeline" at bounding box center [798, 155] width 99 height 16
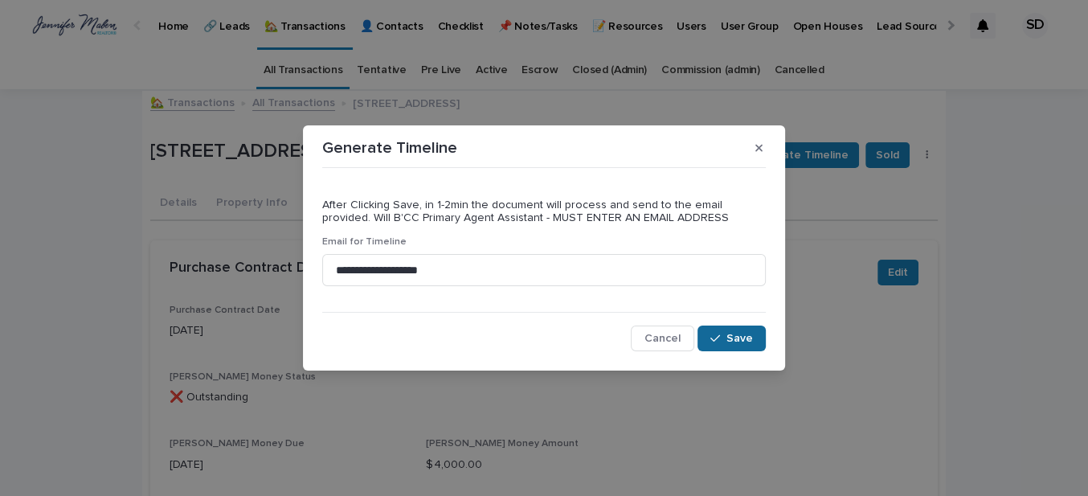
click at [737, 341] on span "Save" at bounding box center [739, 338] width 27 height 11
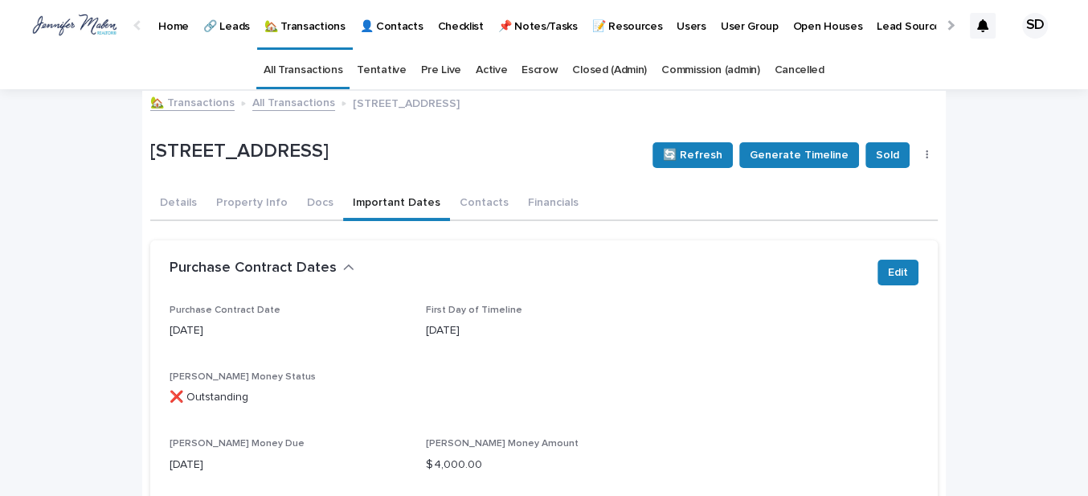
click at [207, 103] on link "🏡 Transactions" at bounding box center [192, 101] width 84 height 18
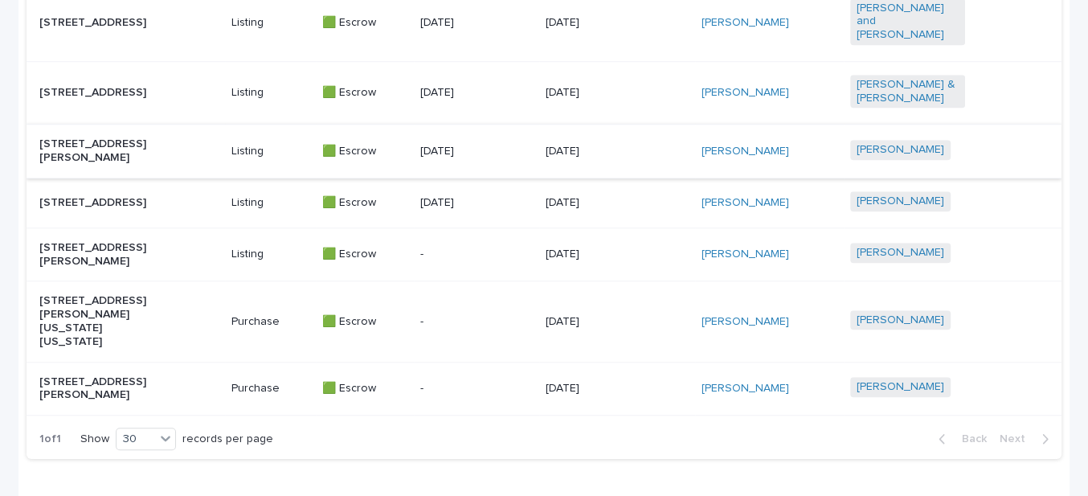
scroll to position [949, 0]
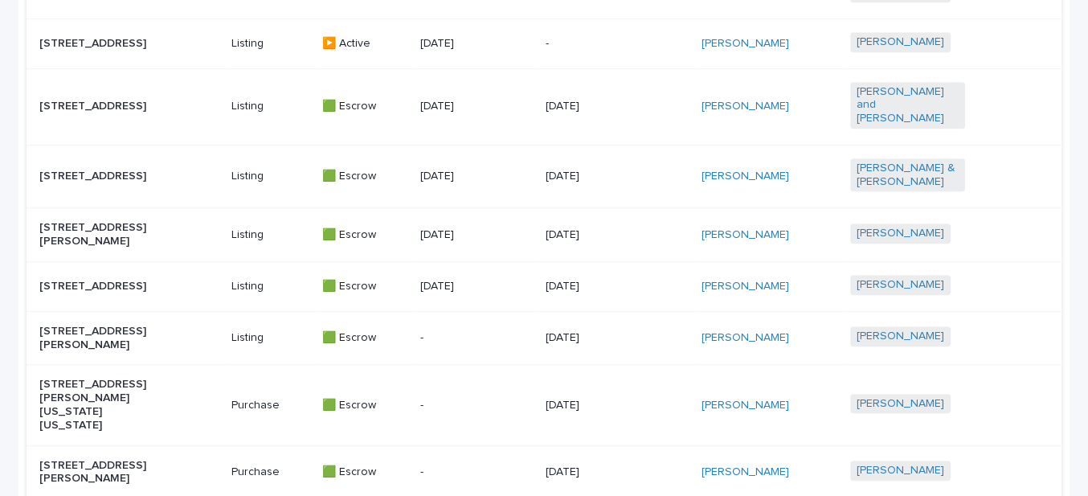
click at [89, 169] on p "[STREET_ADDRESS]" at bounding box center [96, 176] width 115 height 14
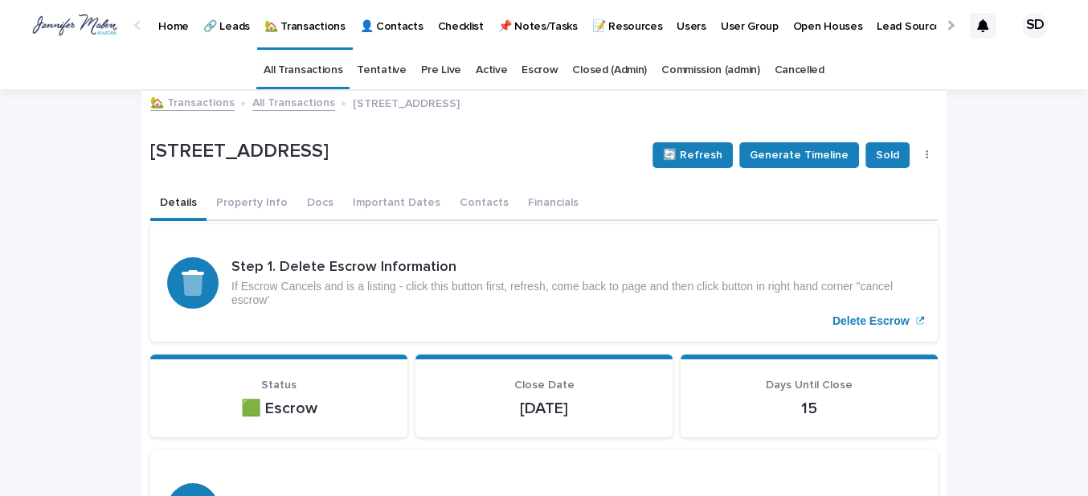
click at [925, 155] on icon "button" at bounding box center [926, 155] width 2 height 10
click at [862, 187] on span "👎 ❌ Cancel Escrow" at bounding box center [865, 187] width 110 height 16
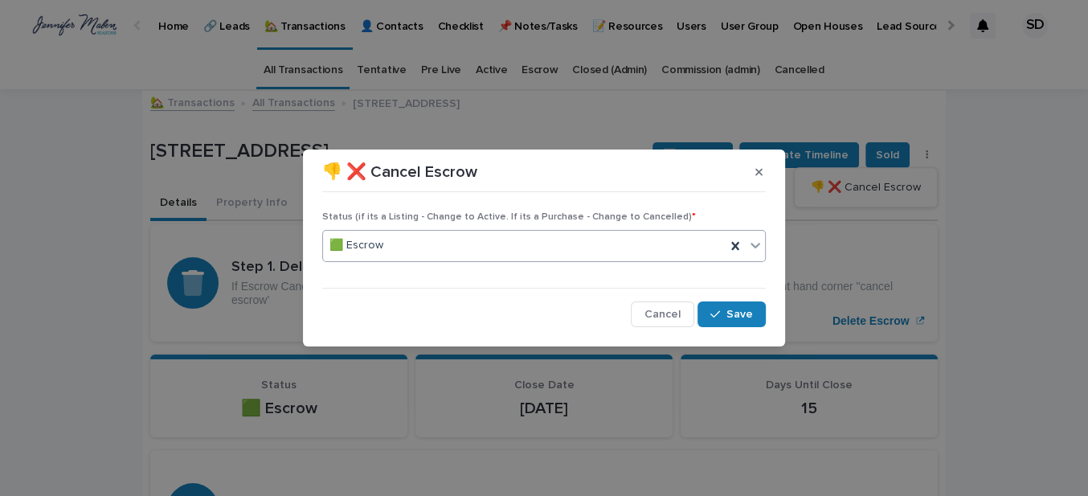
click at [753, 241] on icon at bounding box center [755, 245] width 16 height 16
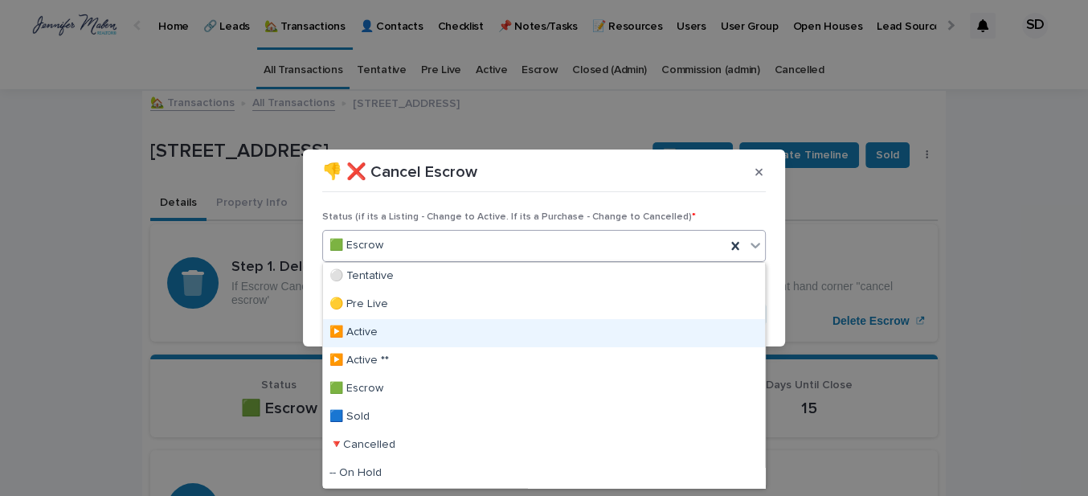
click at [364, 331] on div "▶️ Active" at bounding box center [544, 333] width 442 height 28
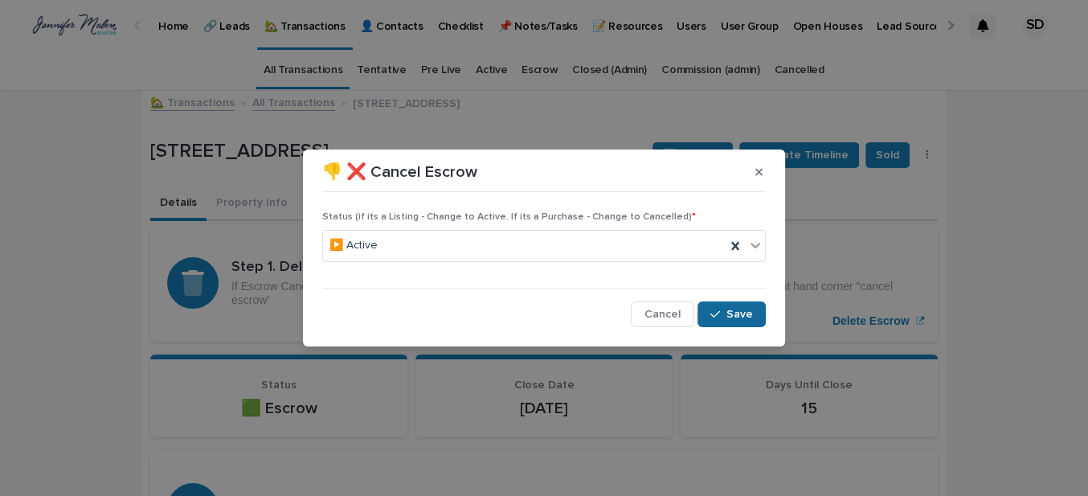
click at [734, 306] on button "Save" at bounding box center [731, 314] width 68 height 26
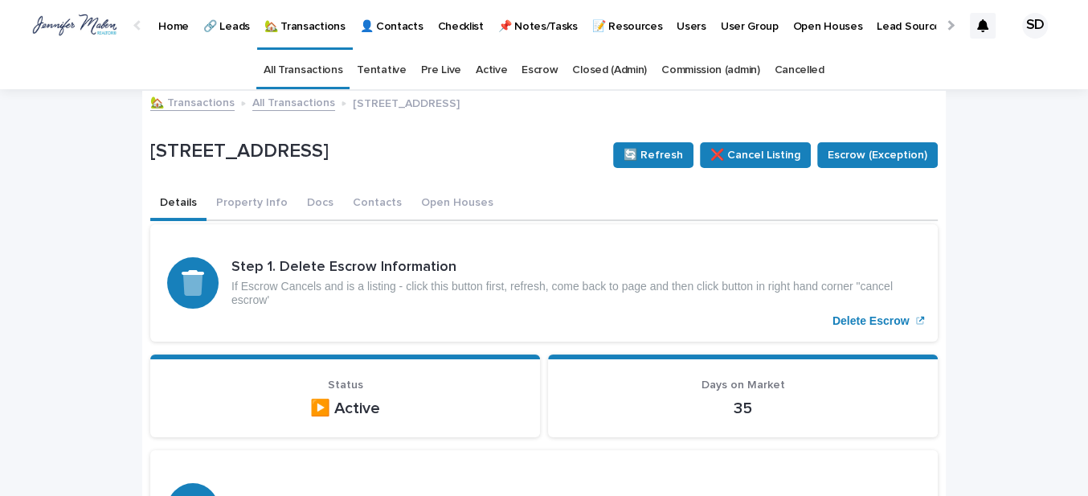
click at [192, 103] on link "🏡 Transactions" at bounding box center [192, 101] width 84 height 18
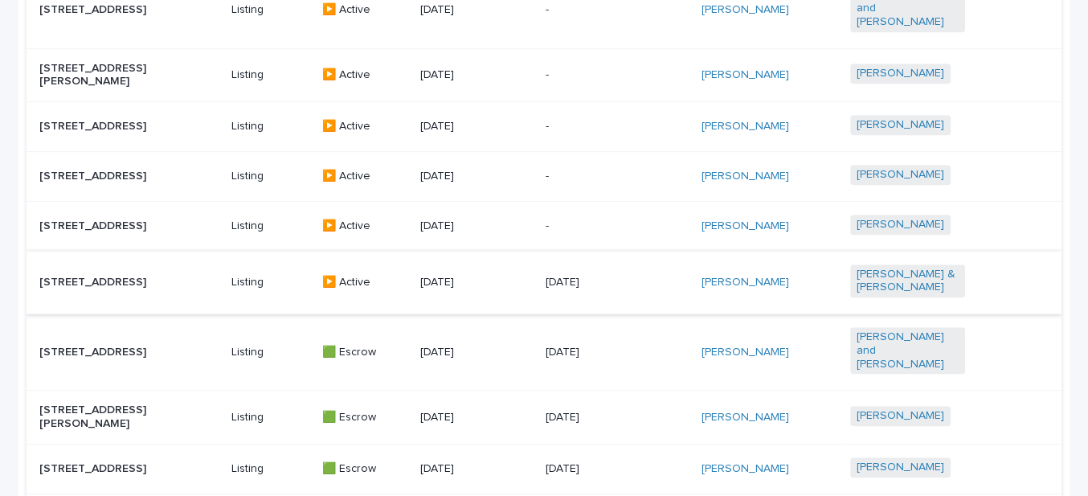
scroll to position [949, 0]
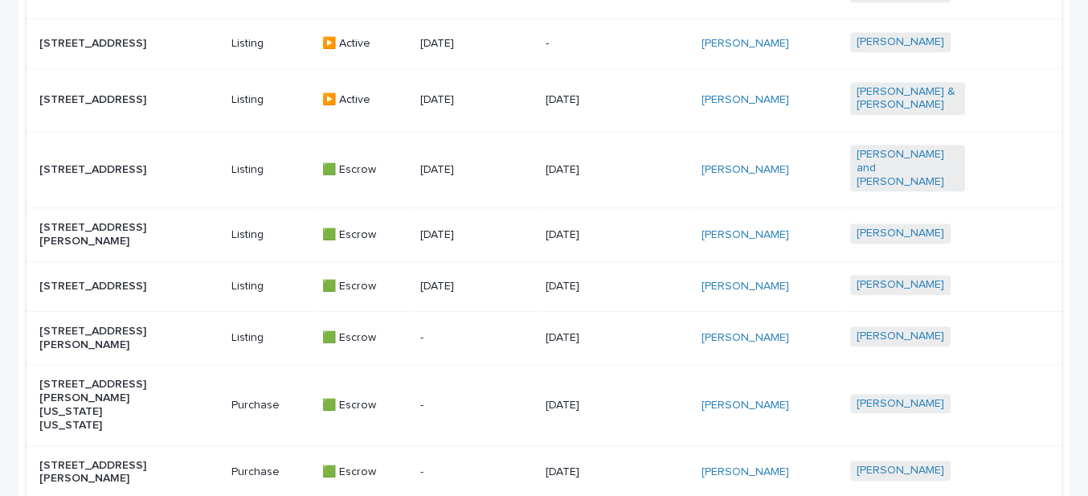
click at [105, 243] on p "[STREET_ADDRESS][PERSON_NAME]" at bounding box center [96, 234] width 115 height 27
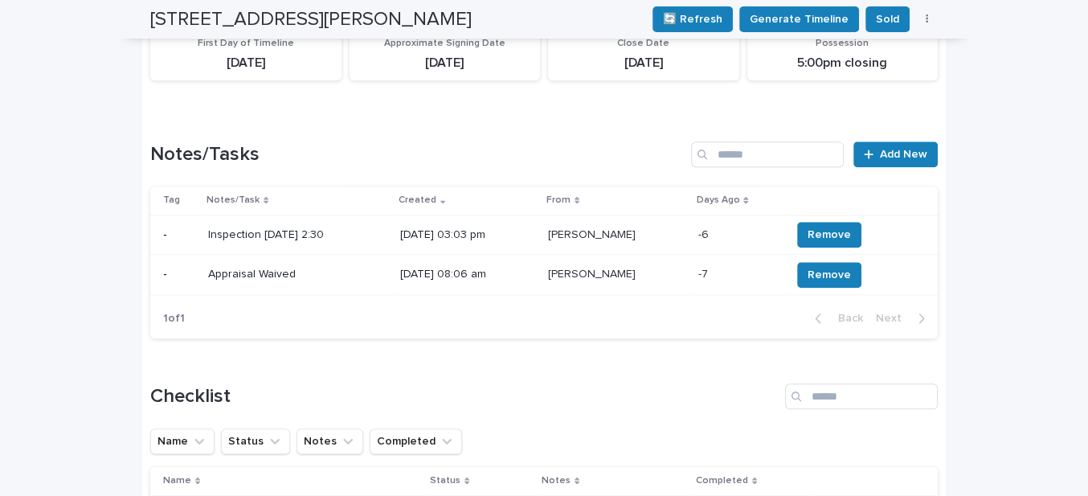
scroll to position [1241, 0]
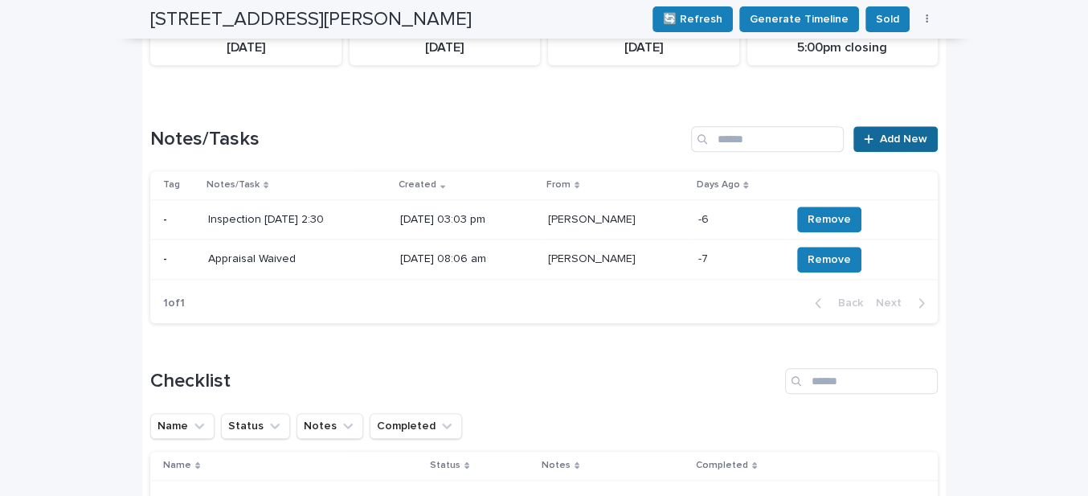
click at [880, 145] on span "Add New" at bounding box center [903, 138] width 47 height 11
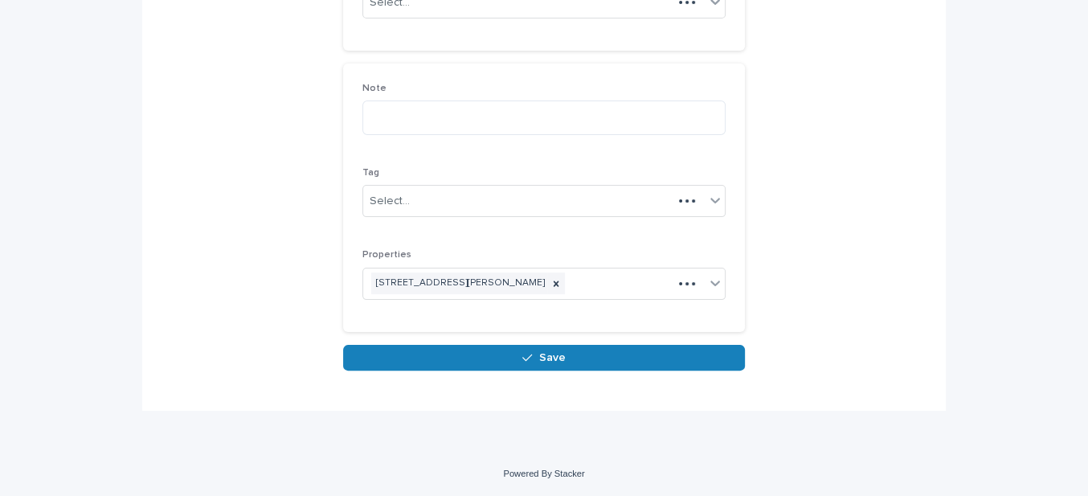
scroll to position [230, 0]
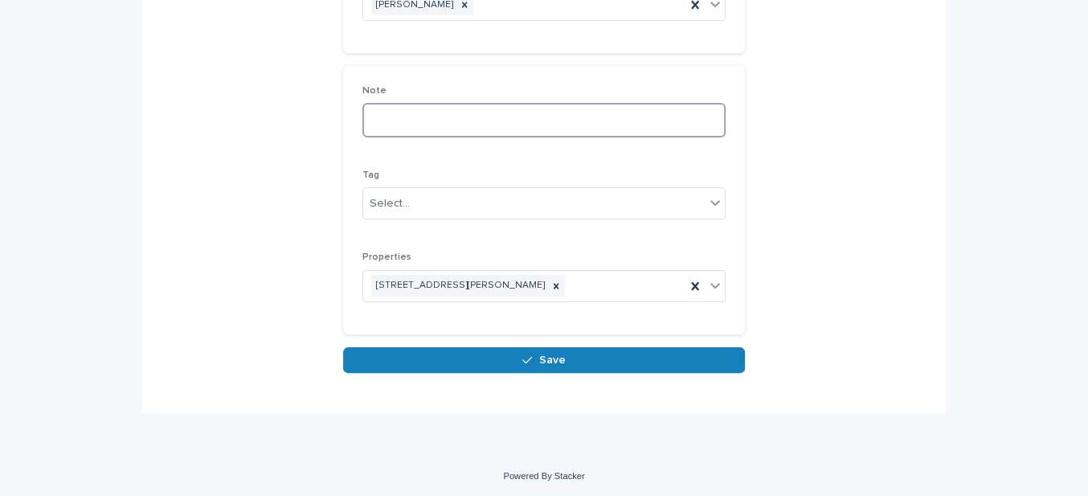
click at [393, 114] on textarea at bounding box center [543, 120] width 363 height 34
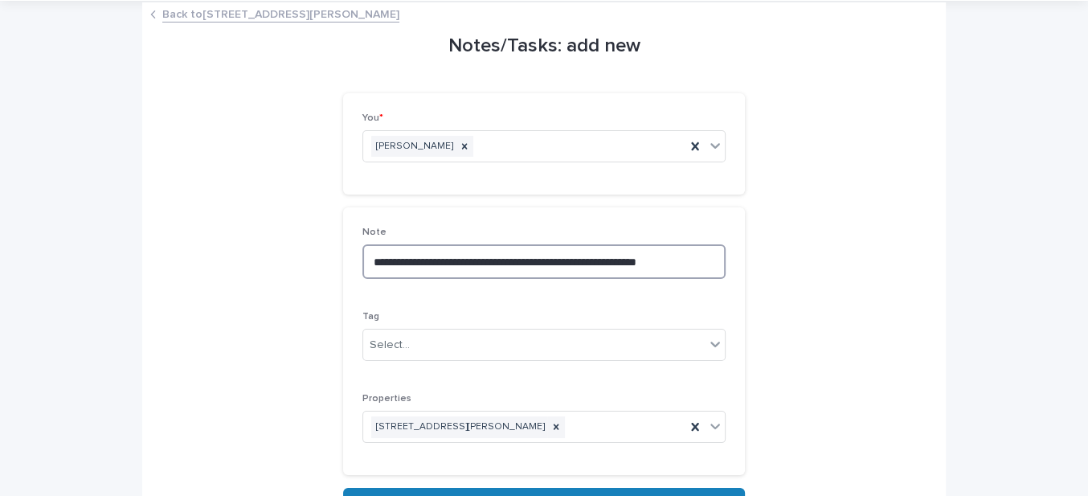
scroll to position [218, 0]
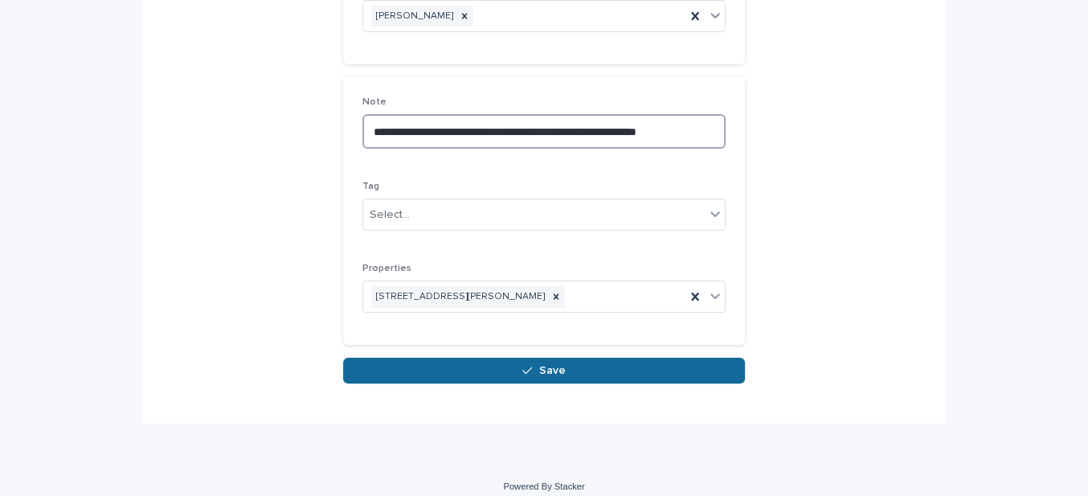
type textarea "**********"
click at [529, 366] on div "button" at bounding box center [530, 370] width 16 height 11
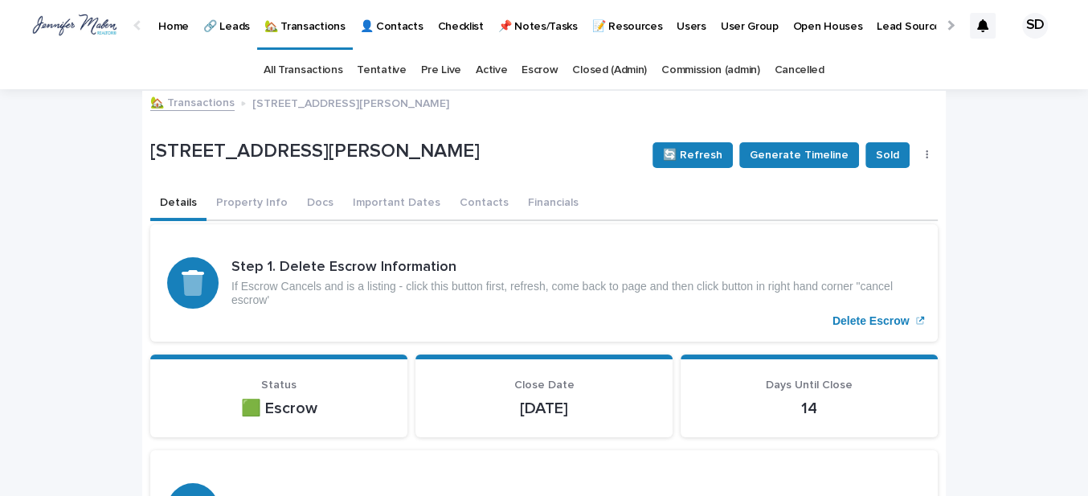
click at [202, 101] on link "🏡 Transactions" at bounding box center [192, 101] width 84 height 18
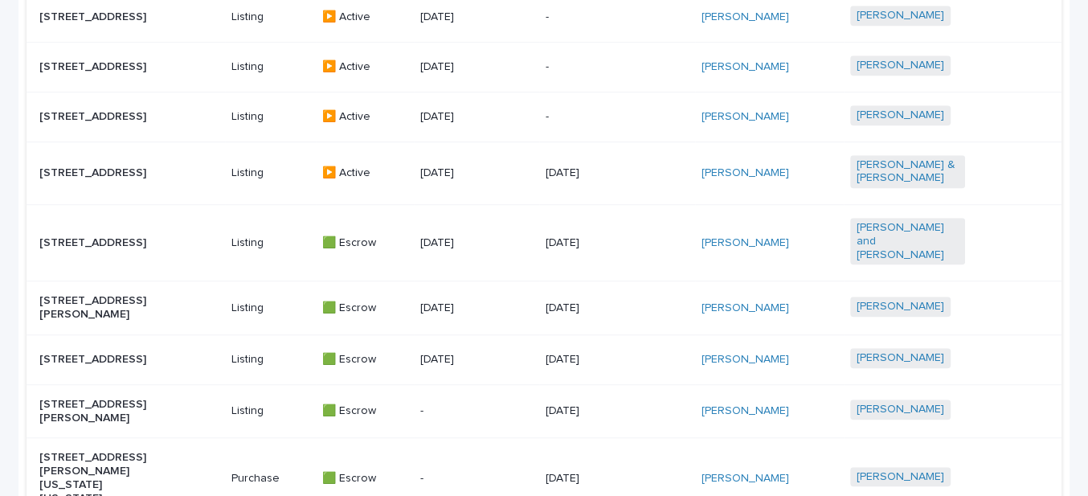
scroll to position [1157, 0]
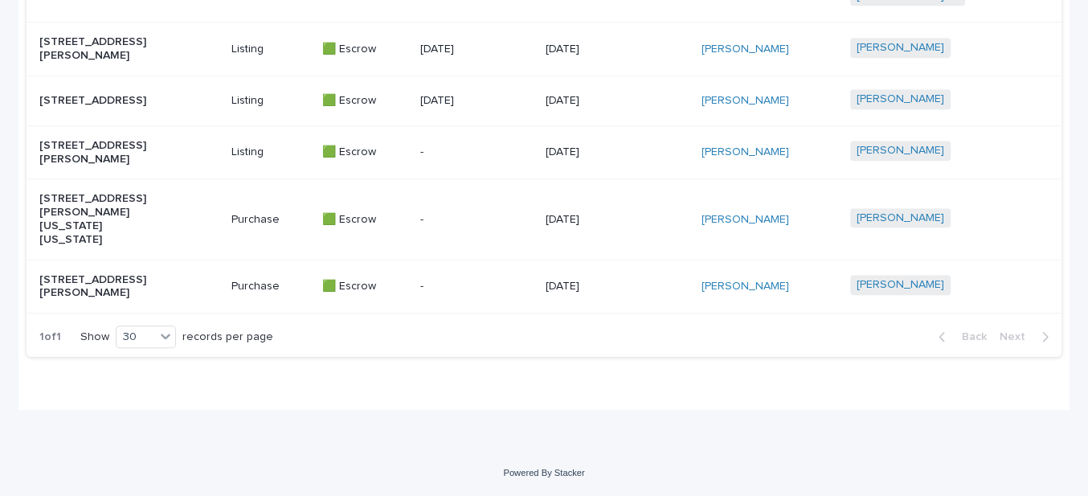
click at [97, 274] on p "[STREET_ADDRESS][PERSON_NAME]" at bounding box center [96, 286] width 115 height 27
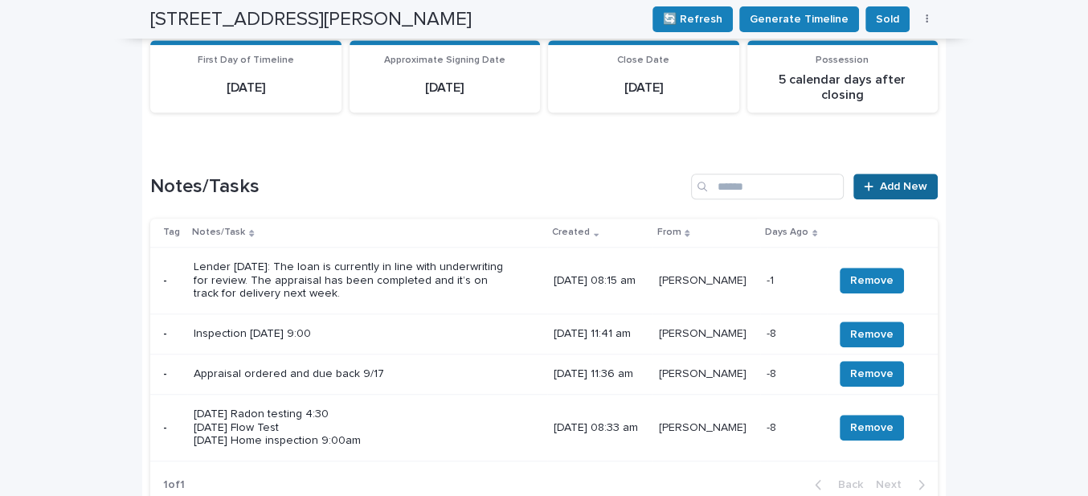
click at [903, 181] on span "Add New" at bounding box center [903, 186] width 47 height 11
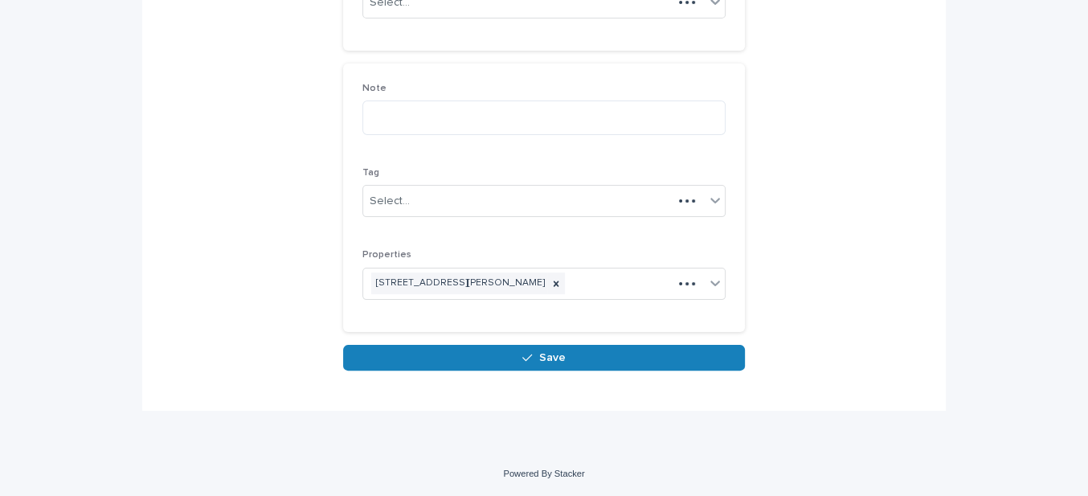
scroll to position [230, 0]
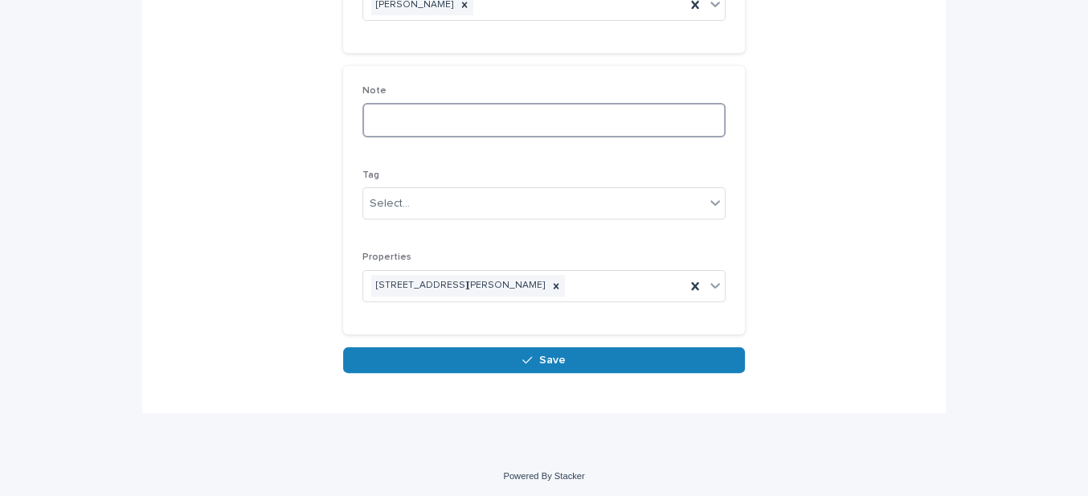
click at [383, 120] on textarea at bounding box center [543, 120] width 363 height 34
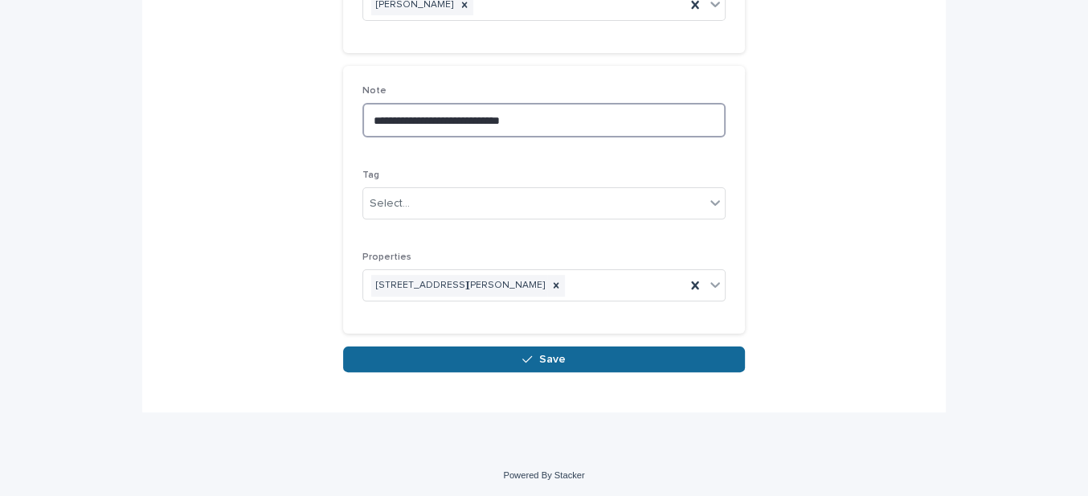
type textarea "**********"
click at [543, 361] on button "Save" at bounding box center [544, 359] width 402 height 26
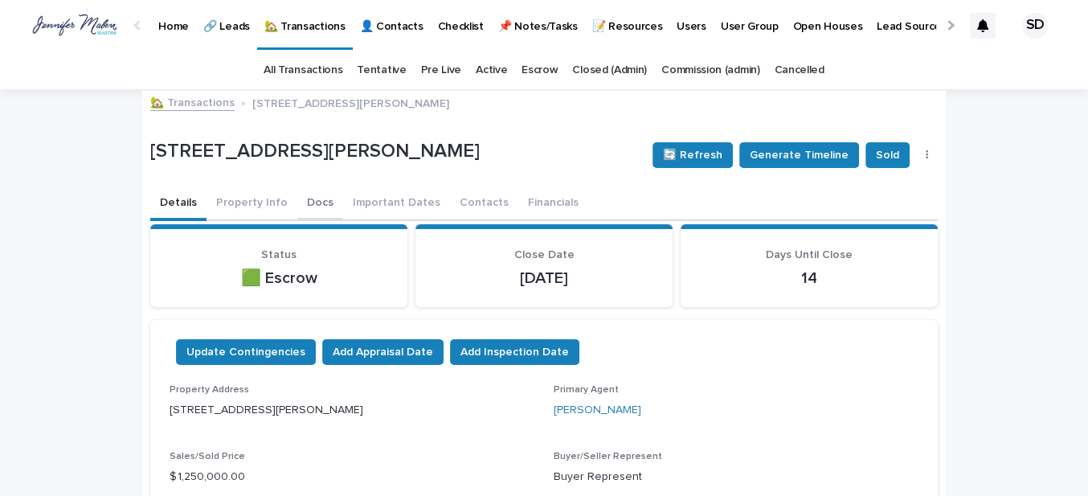
drag, startPoint x: 454, startPoint y: 202, endPoint x: 300, endPoint y: 214, distance: 154.0
click at [454, 202] on button "Contacts" at bounding box center [484, 204] width 68 height 34
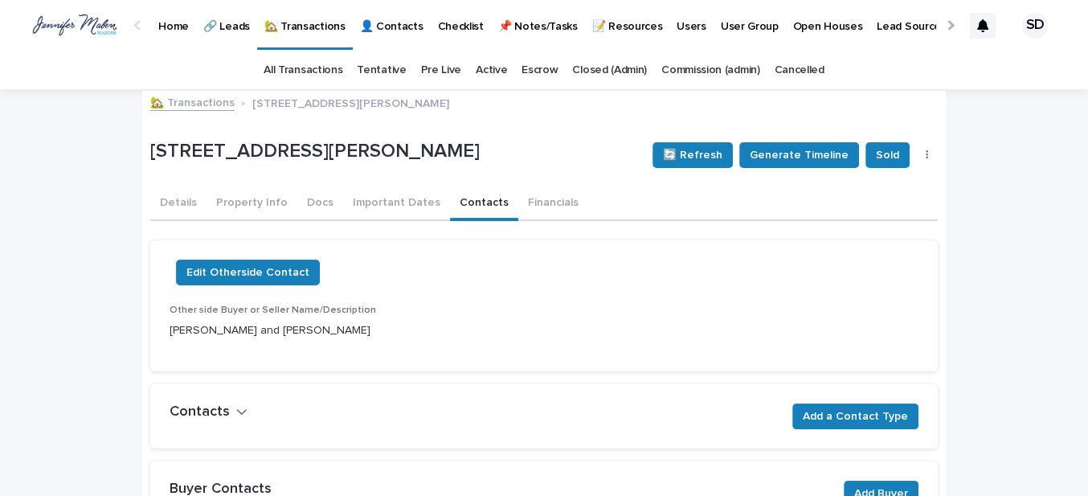
click at [181, 101] on link "🏡 Transactions" at bounding box center [192, 101] width 84 height 18
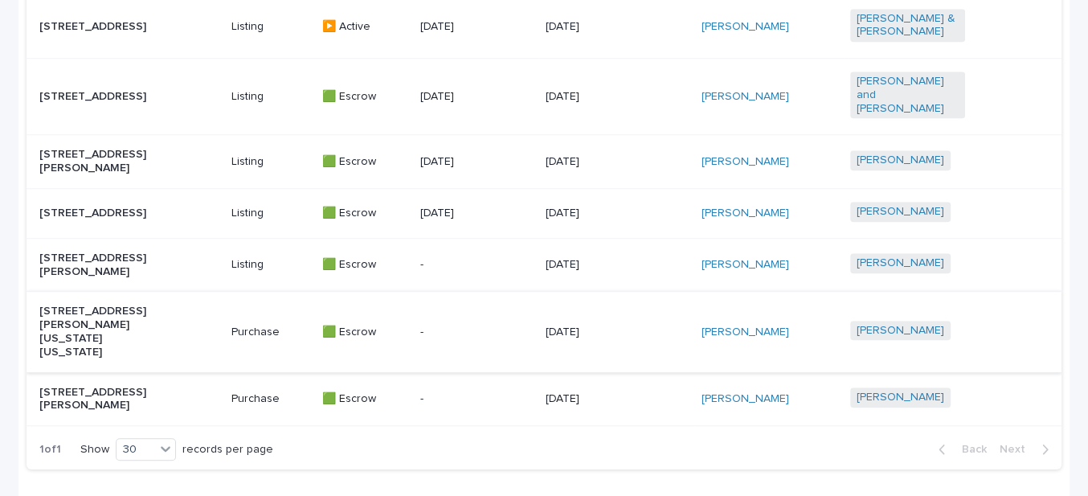
scroll to position [1095, 0]
